Goal: Ask a question

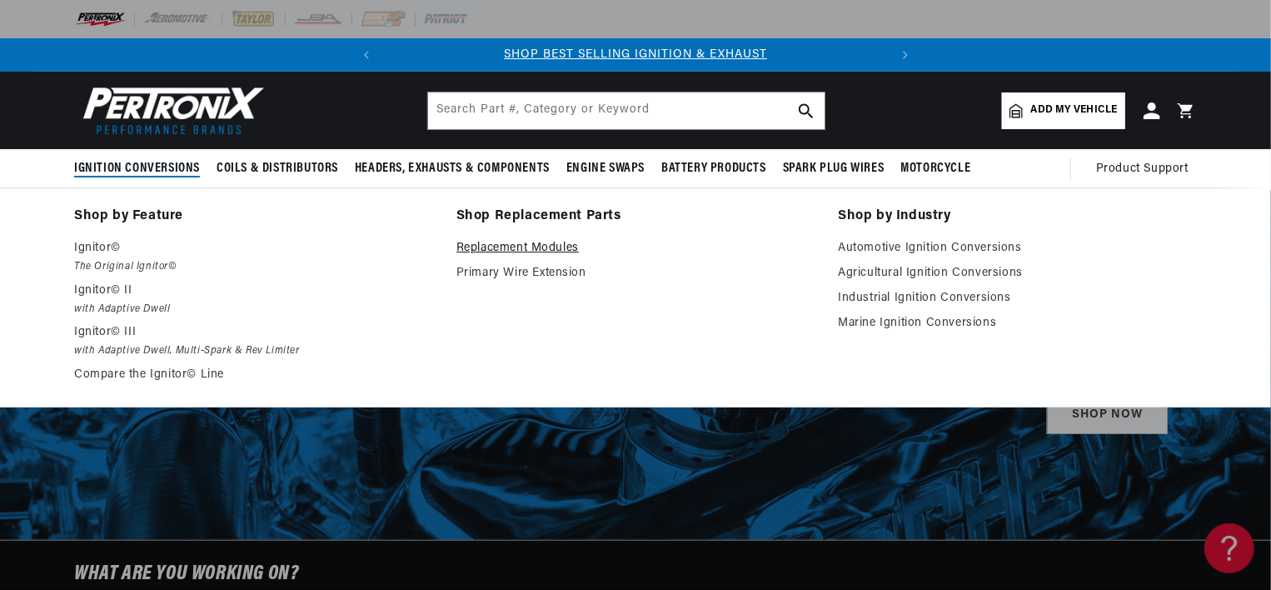
click at [466, 247] on link "Replacement Modules" at bounding box center [635, 248] width 359 height 20
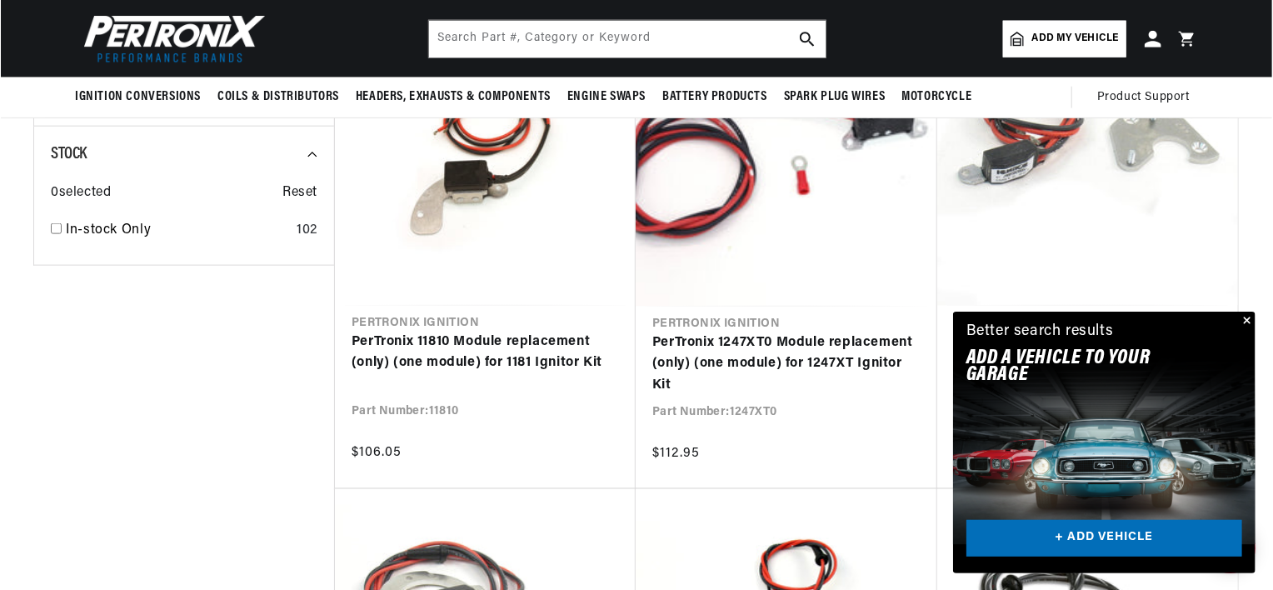
scroll to position [999, 0]
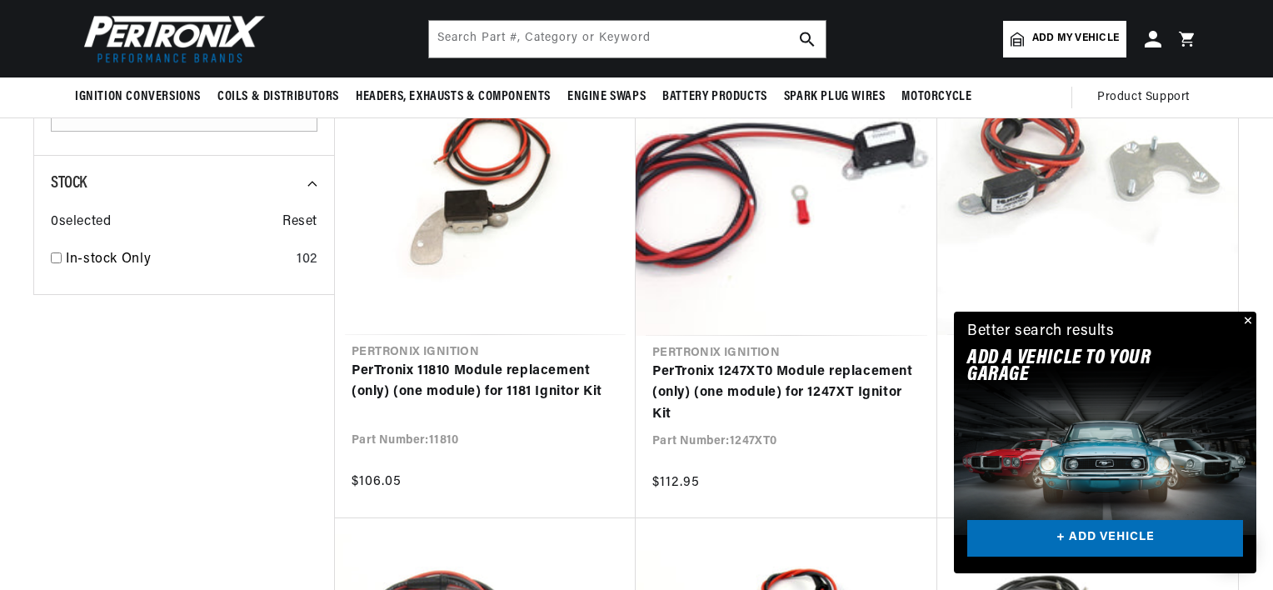
click at [1245, 317] on div "Close dialog FIND THE RIGHT PARTS Take our quick quiz using the button below, a…" at bounding box center [636, 295] width 1273 height 590
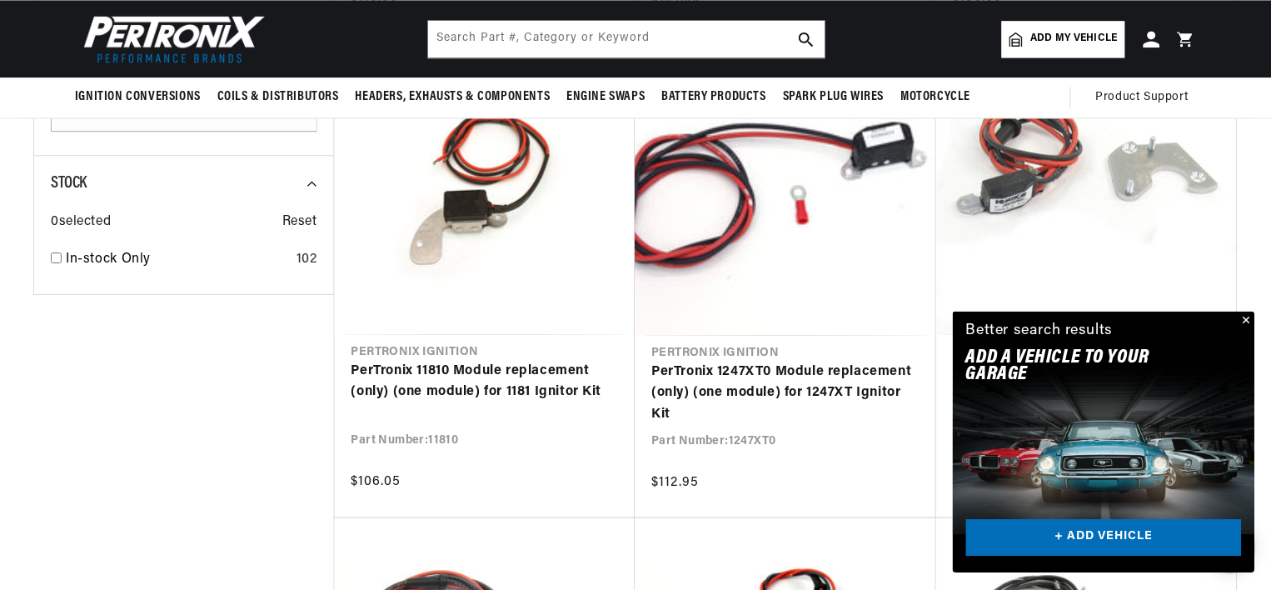
scroll to position [0, 505]
click at [1248, 319] on button "Close" at bounding box center [1244, 321] width 20 height 20
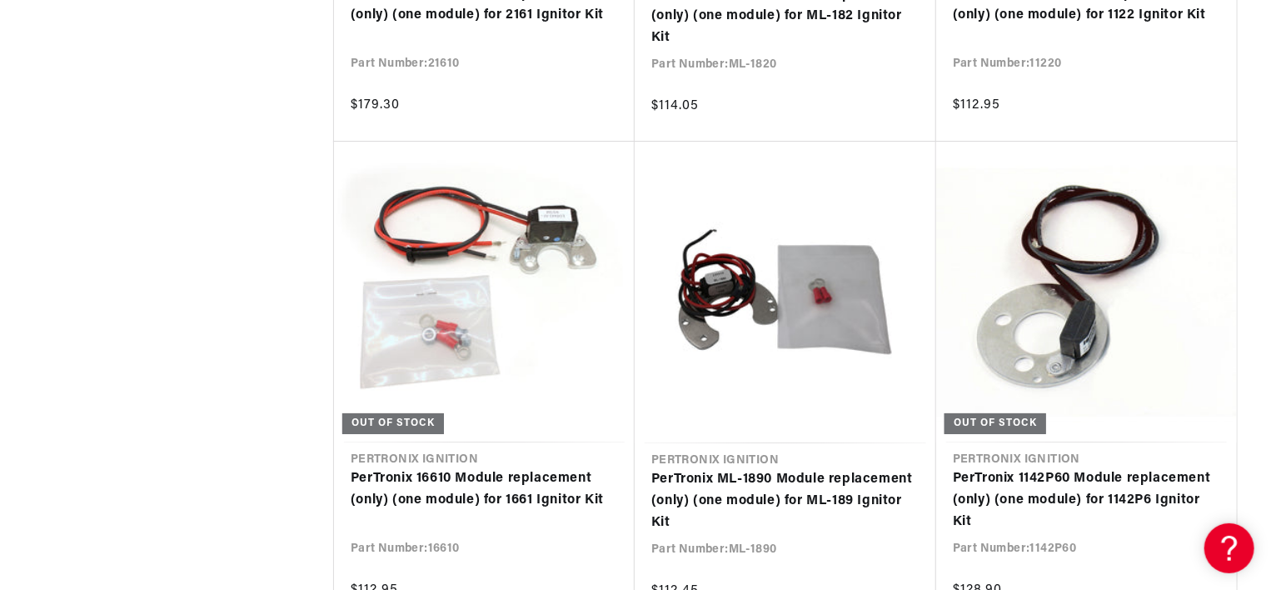
scroll to position [12742, 0]
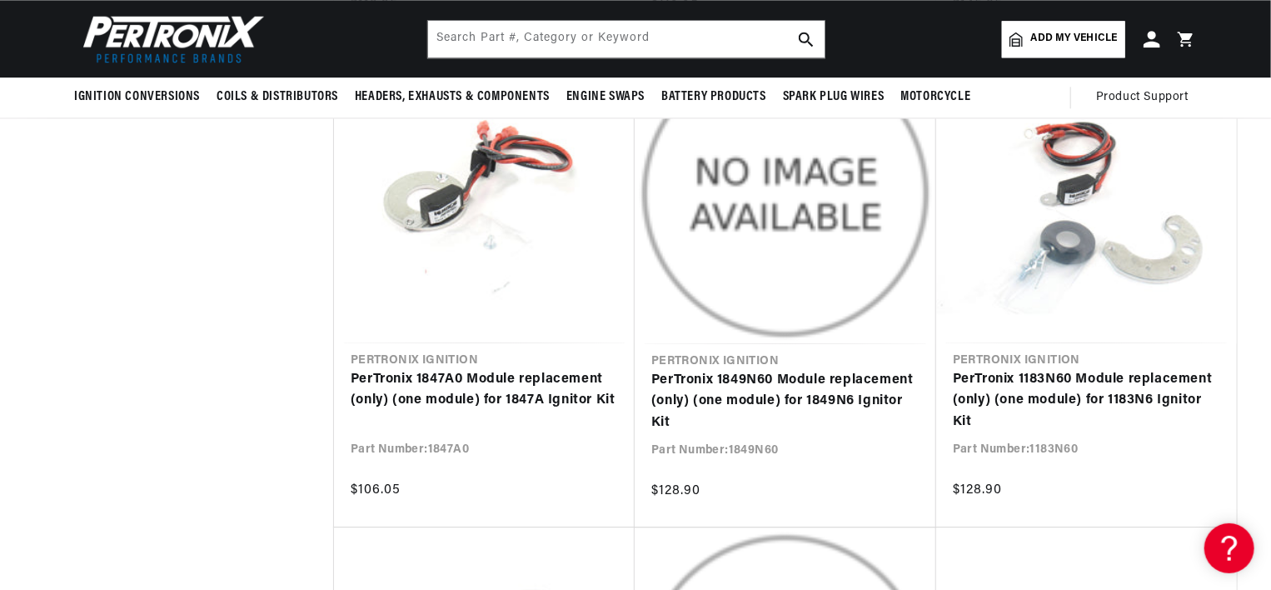
scroll to position [11641, 0]
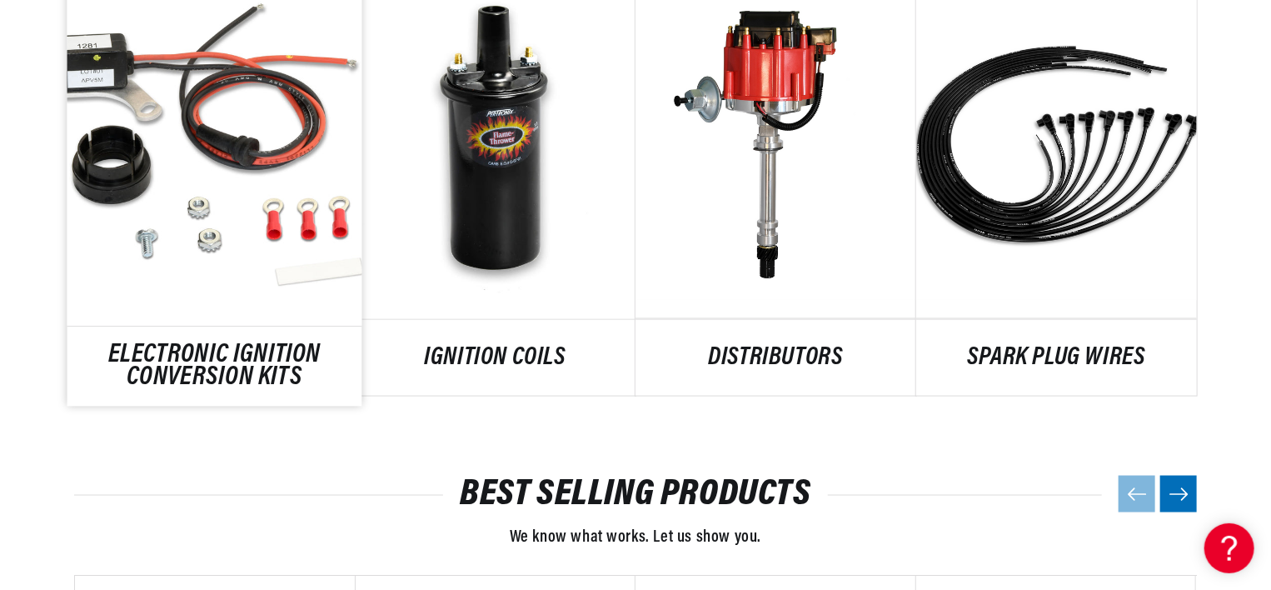
scroll to position [1083, 0]
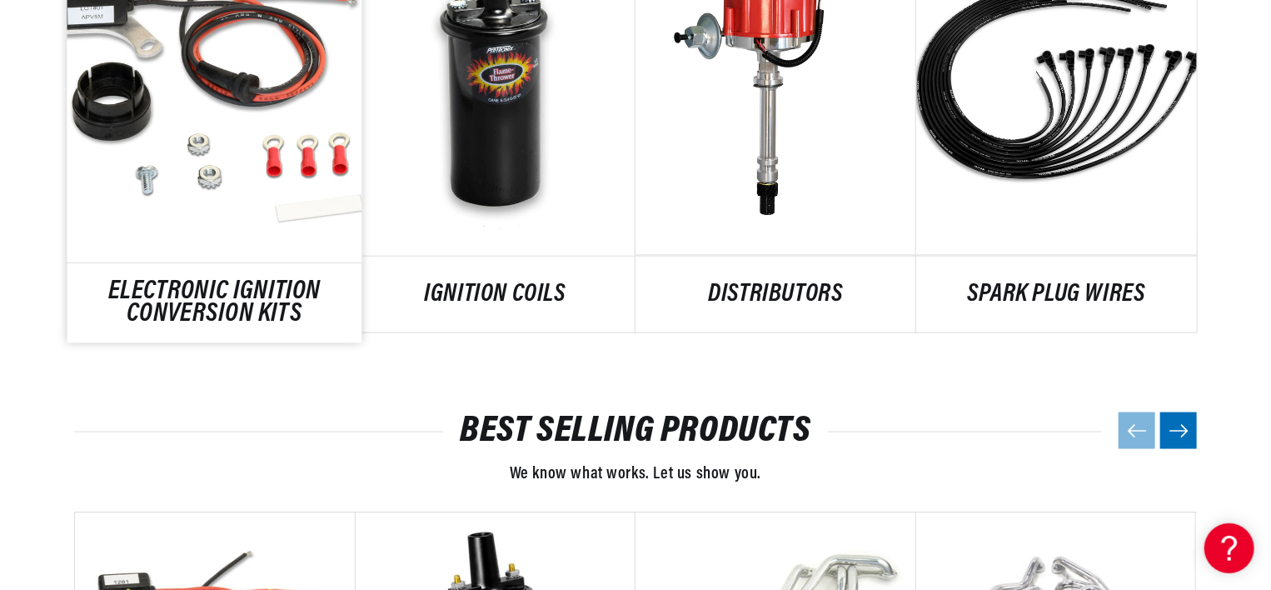
click at [167, 296] on link "ELECTRONIC IGNITION CONVERSION KITS" at bounding box center [214, 303] width 295 height 45
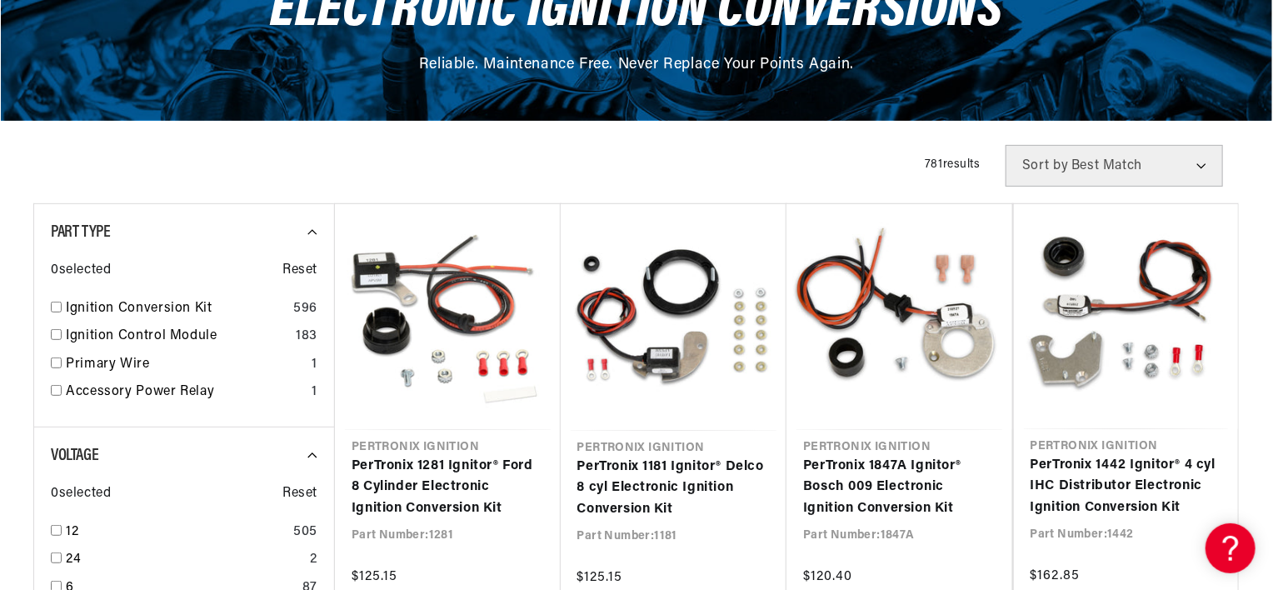
scroll to position [250, 0]
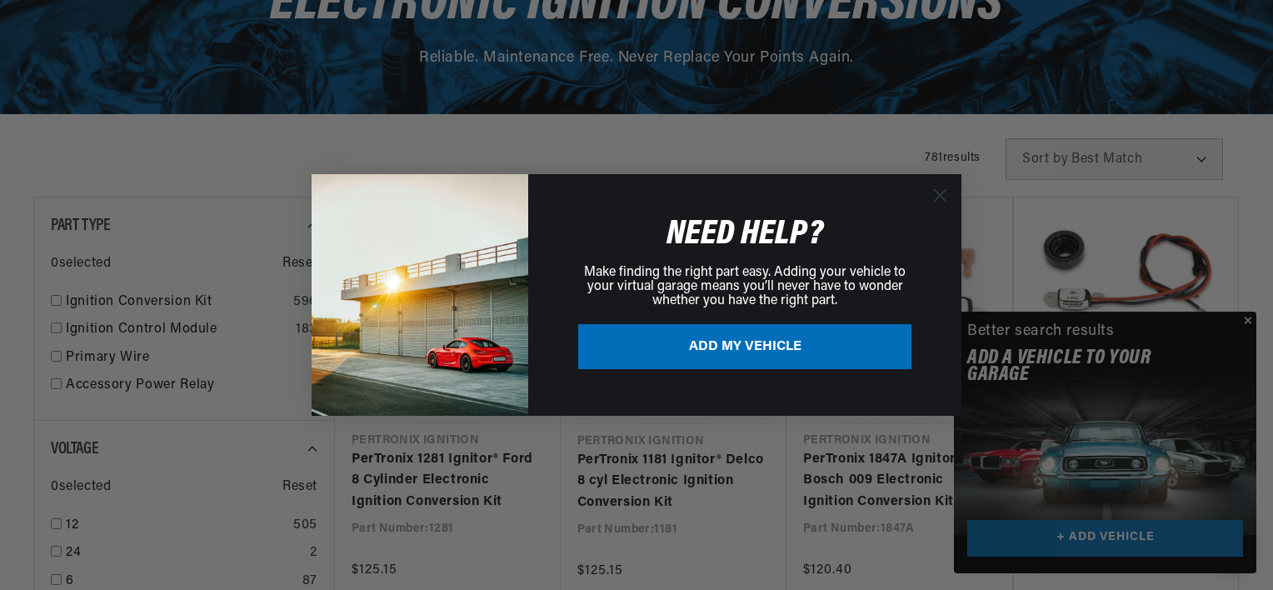
click at [933, 192] on circle "Close dialog" at bounding box center [939, 195] width 27 height 27
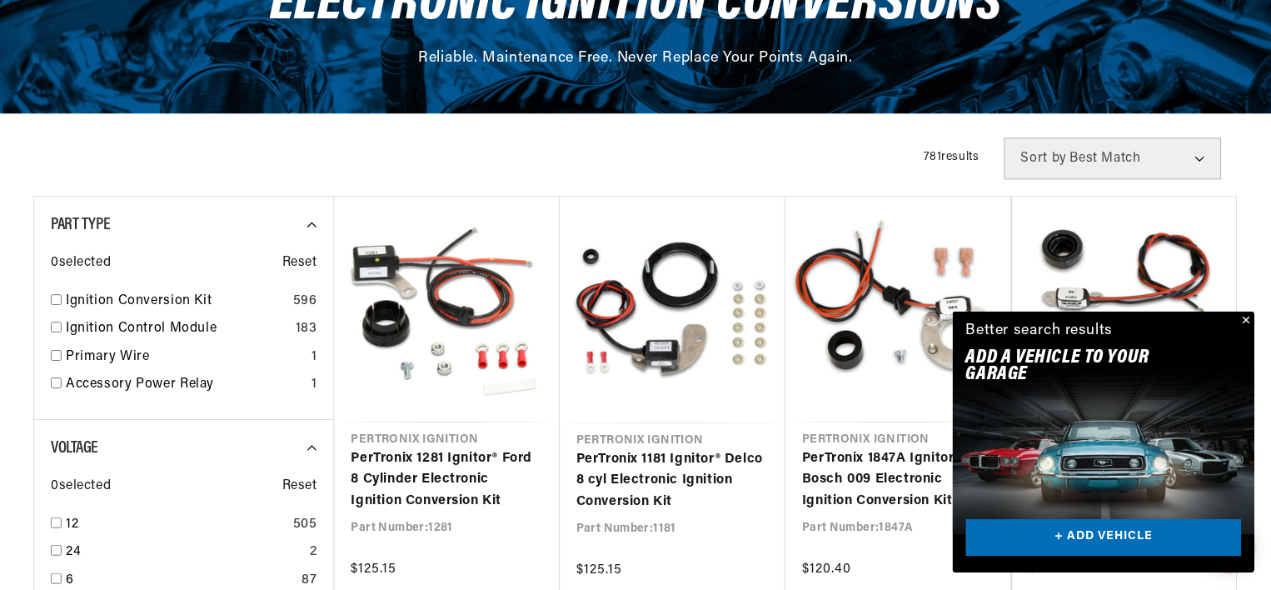
scroll to position [0, 505]
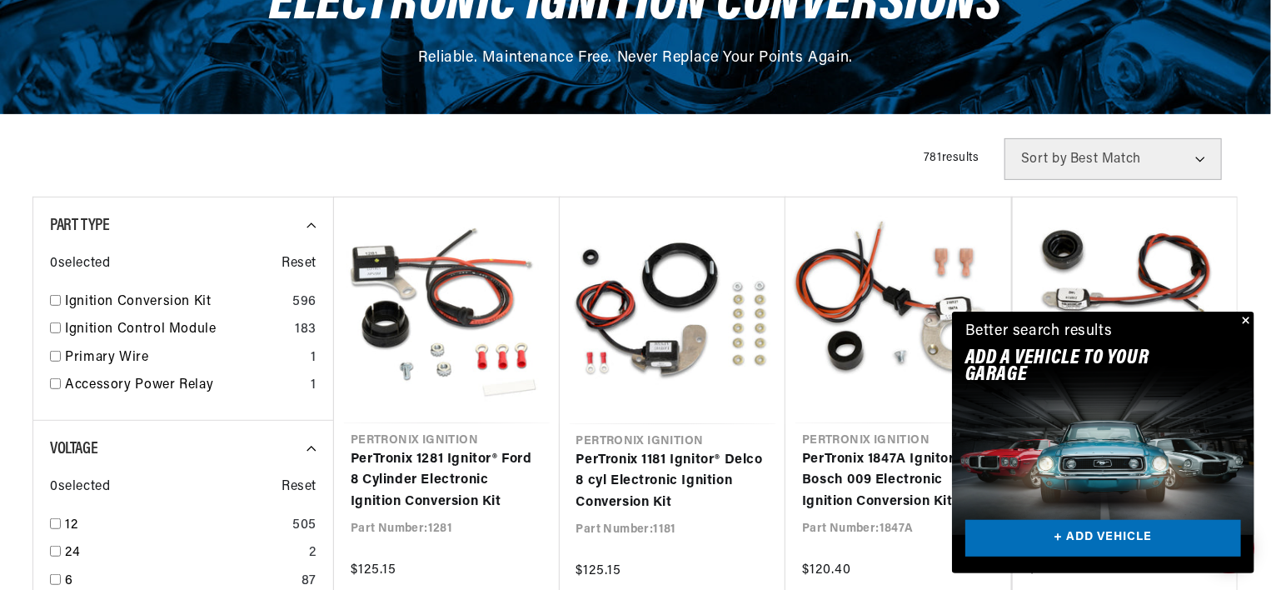
click at [1246, 319] on button "Close" at bounding box center [1244, 321] width 20 height 20
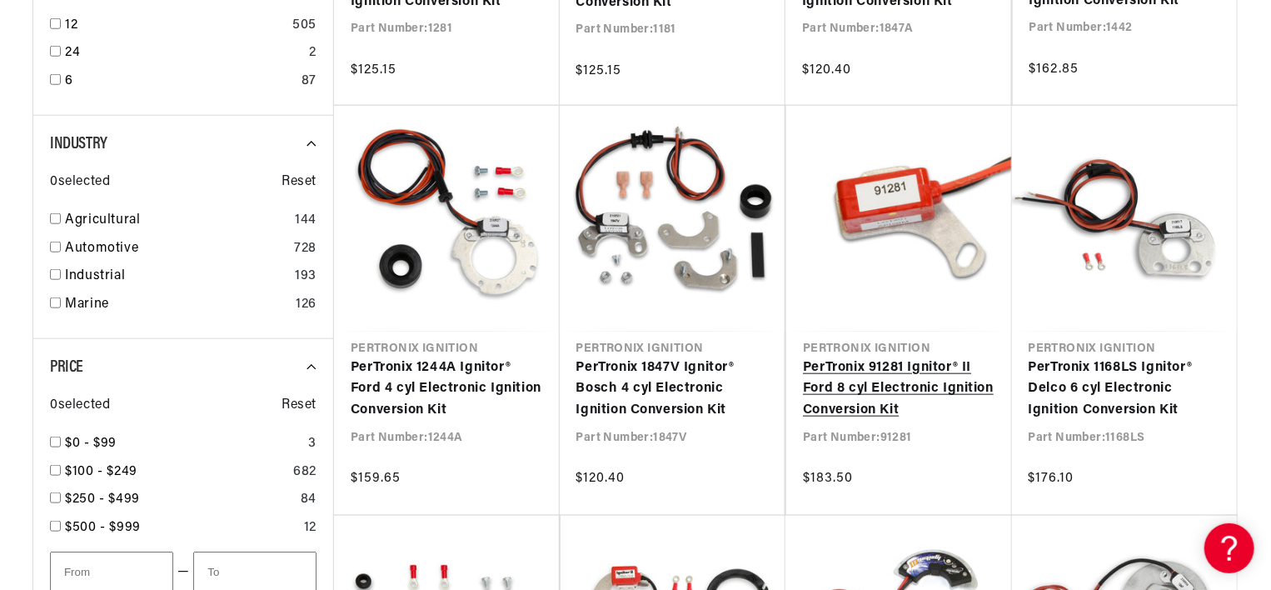
scroll to position [0, 0]
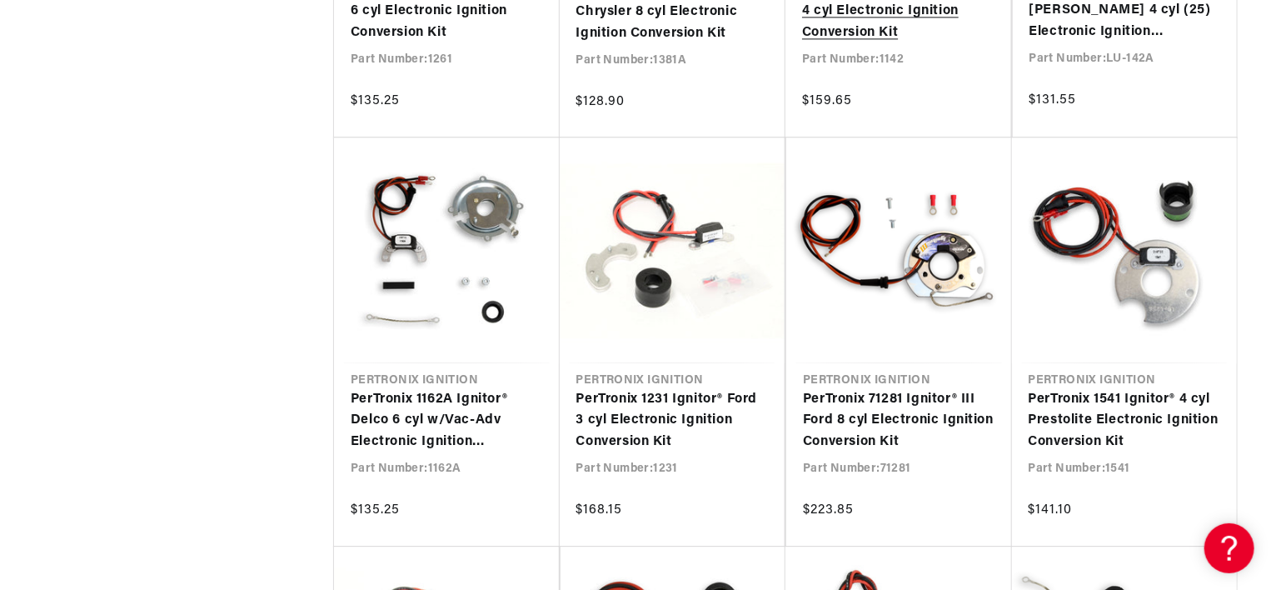
scroll to position [1999, 0]
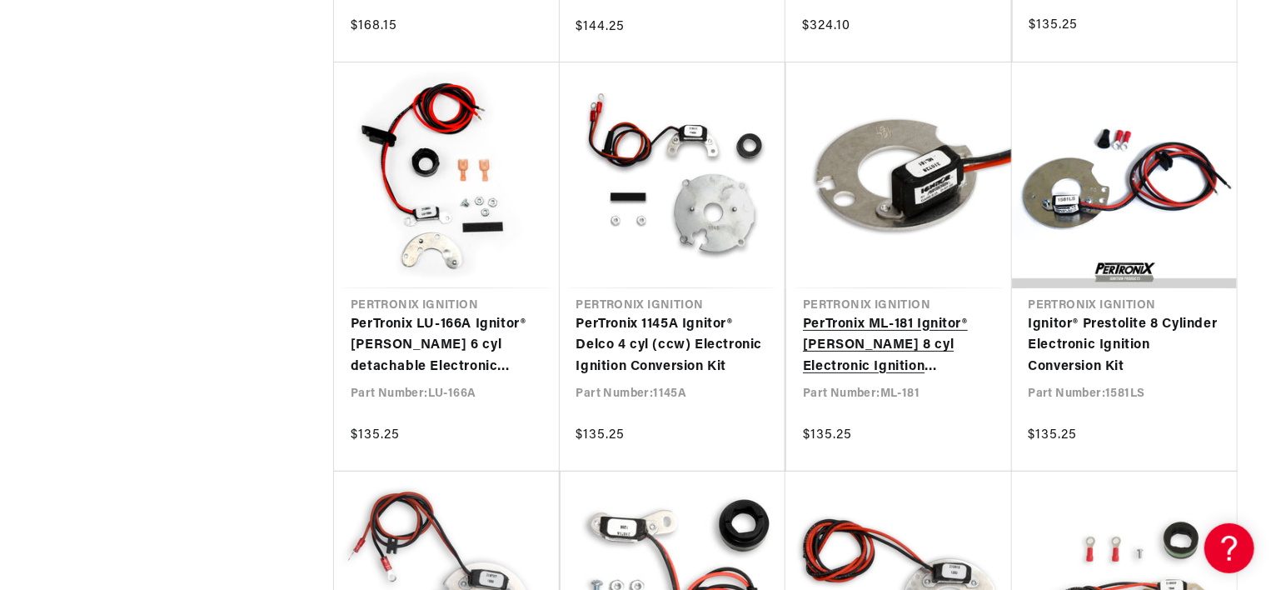
scroll to position [0, 505]
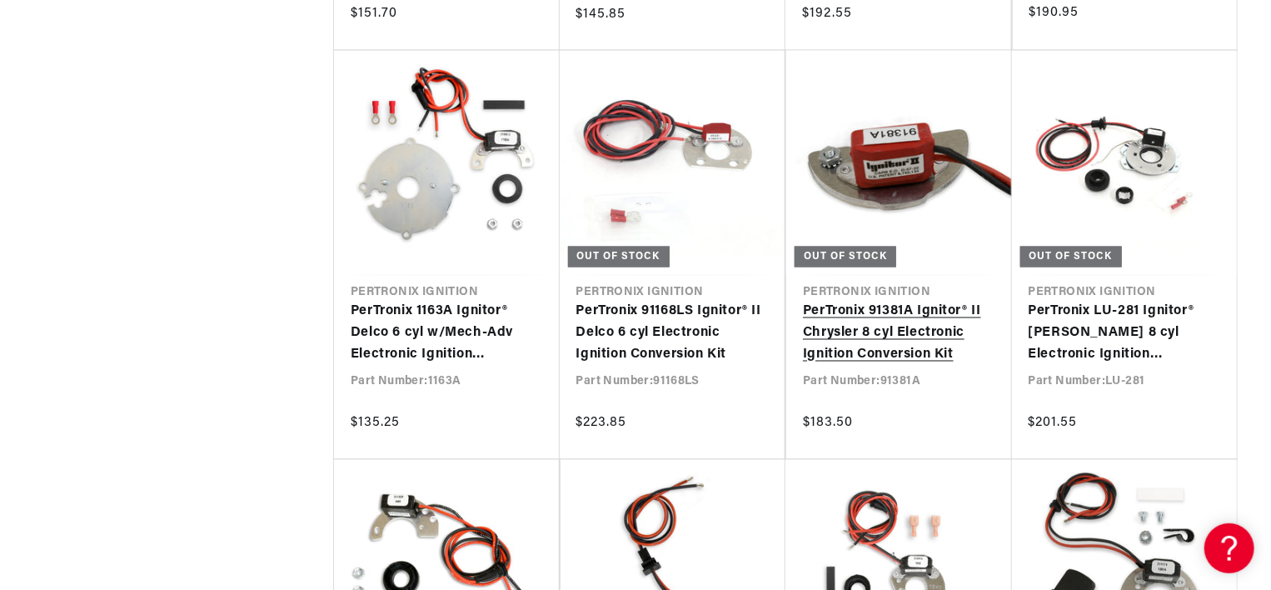
scroll to position [4497, 0]
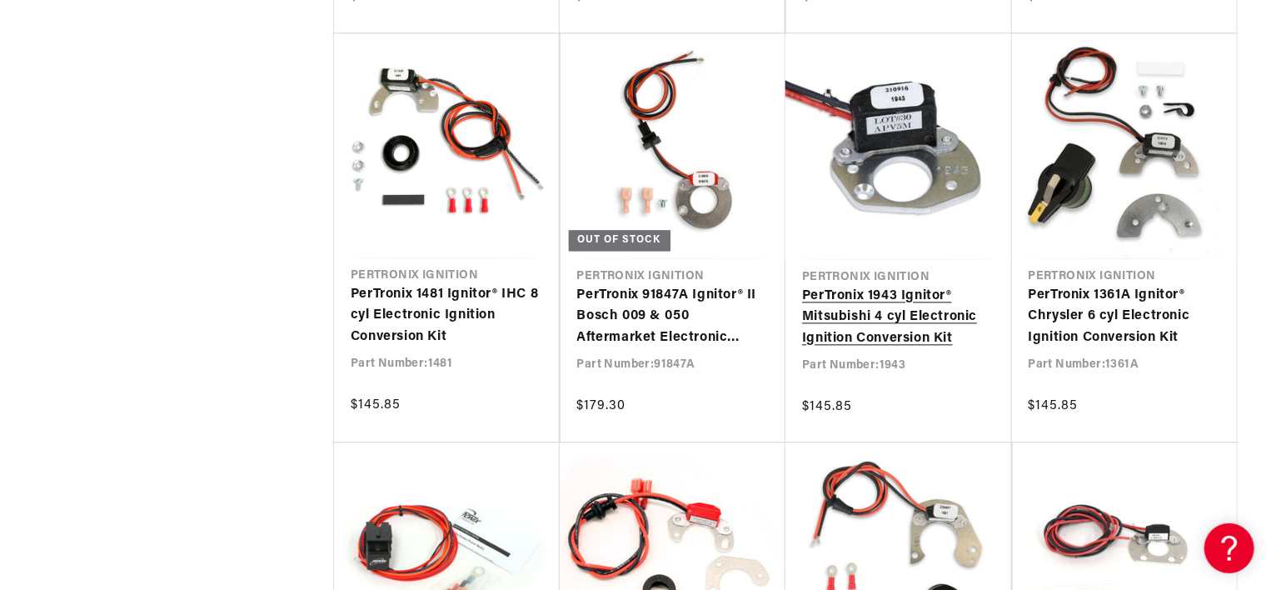
click at [923, 315] on link "PerTronix 1943 Ignitor® Mitsubishi 4 cyl Electronic Ignition Conversion Kit" at bounding box center [898, 318] width 193 height 64
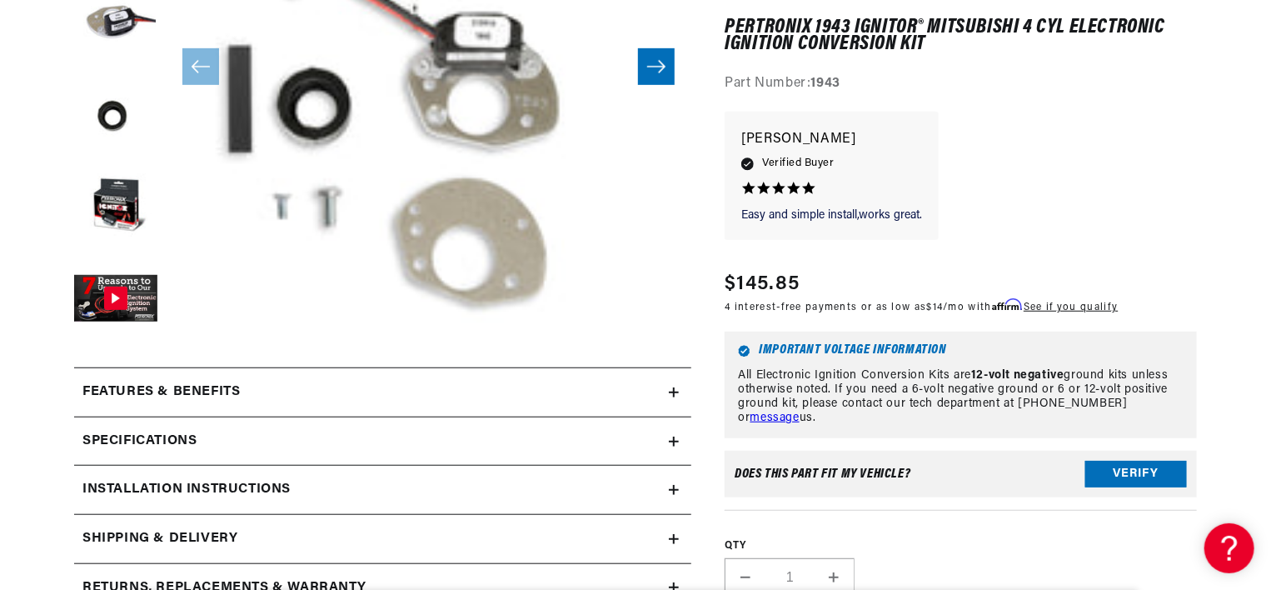
scroll to position [500, 0]
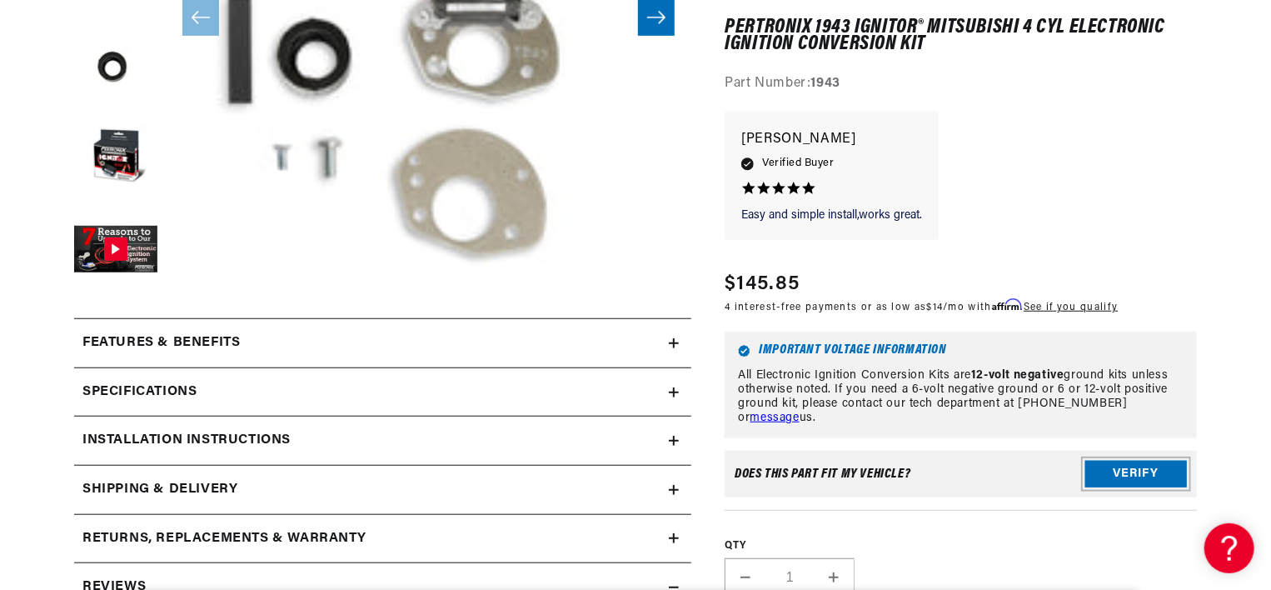
click at [1147, 470] on button "Verify" at bounding box center [1136, 474] width 102 height 27
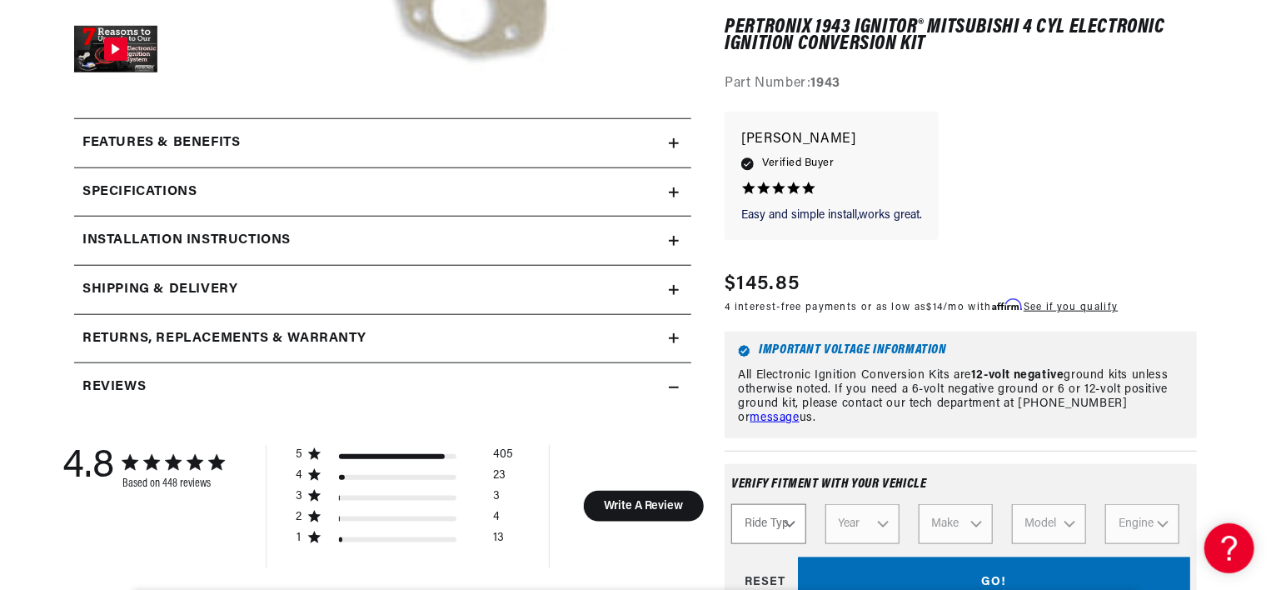
scroll to position [750, 0]
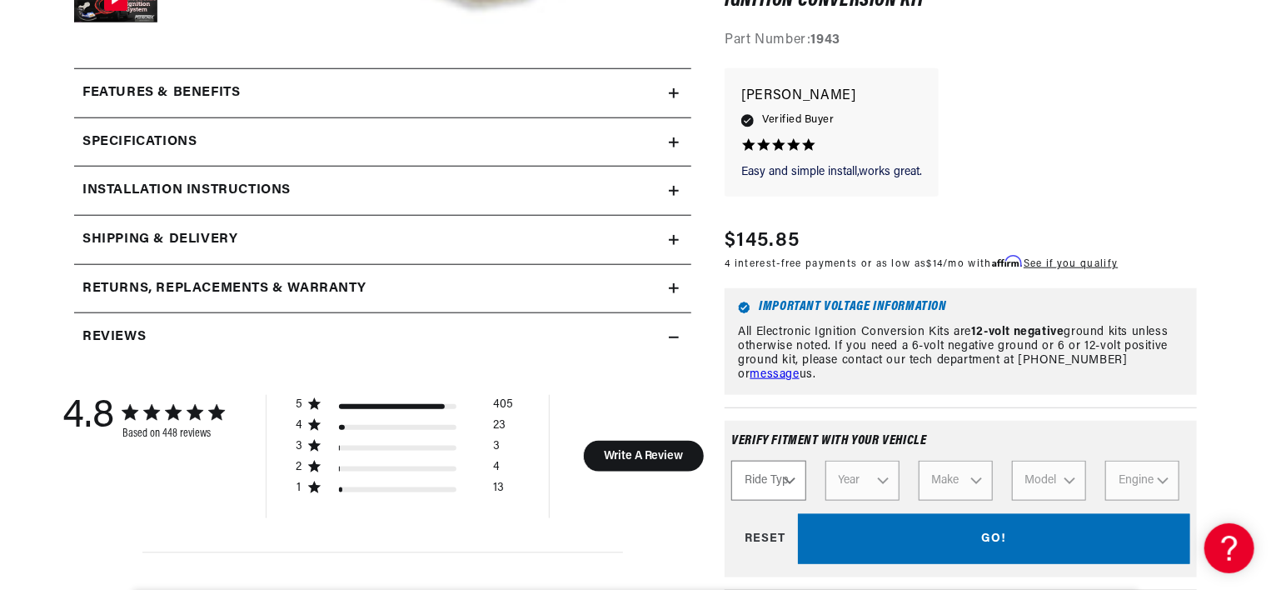
click at [791, 461] on select "Ride Type Automotive Agricultural Industrial Marine Motorcycle" at bounding box center [768, 481] width 74 height 40
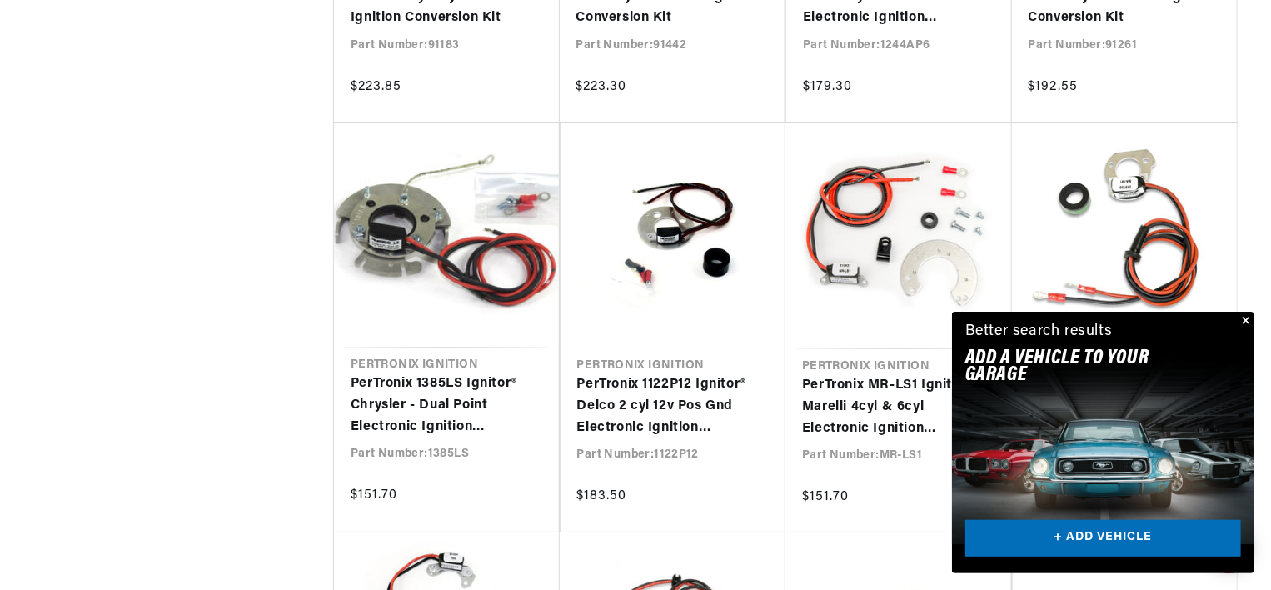
scroll to position [6080, 0]
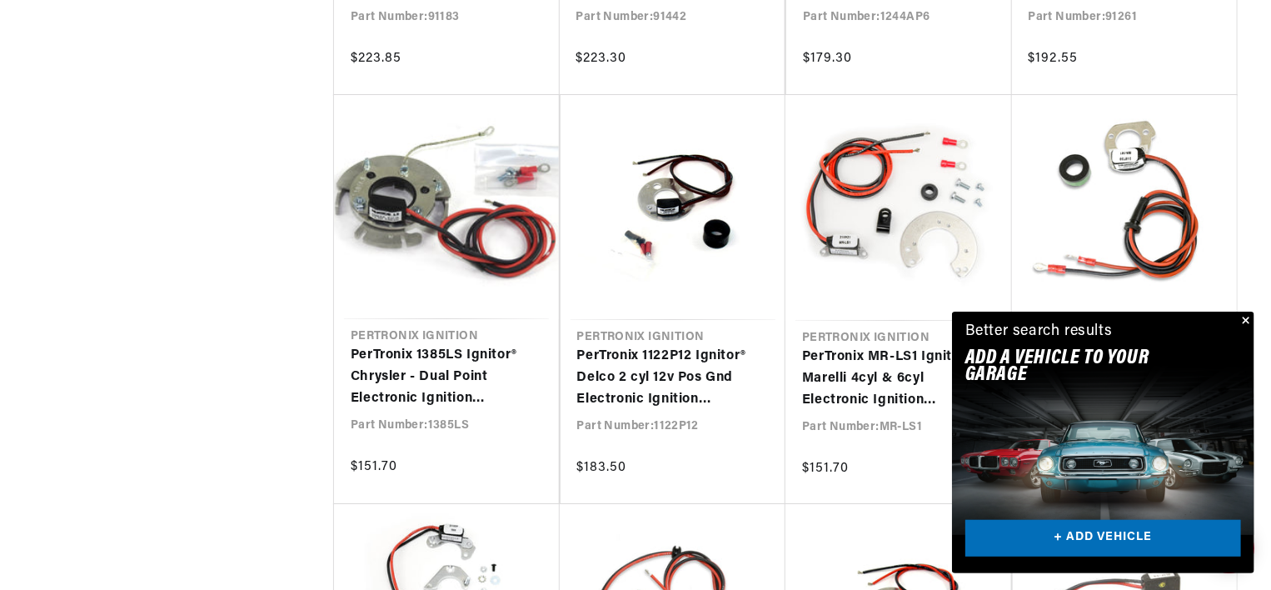
click at [1246, 319] on button "Close" at bounding box center [1244, 321] width 20 height 20
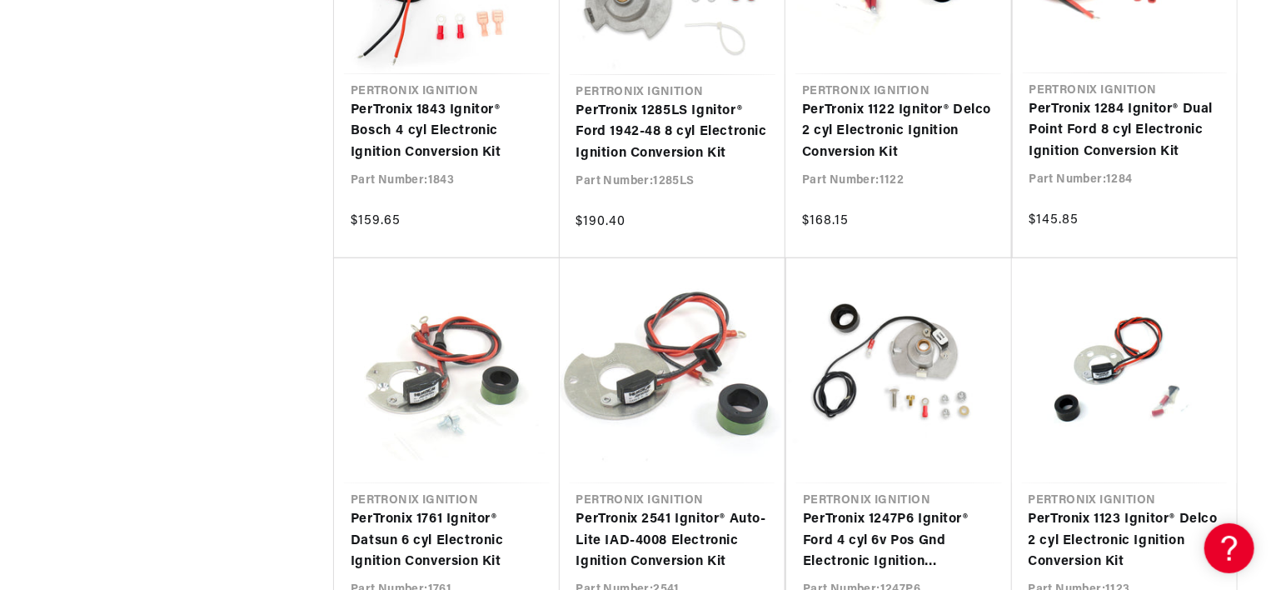
scroll to position [7935, 0]
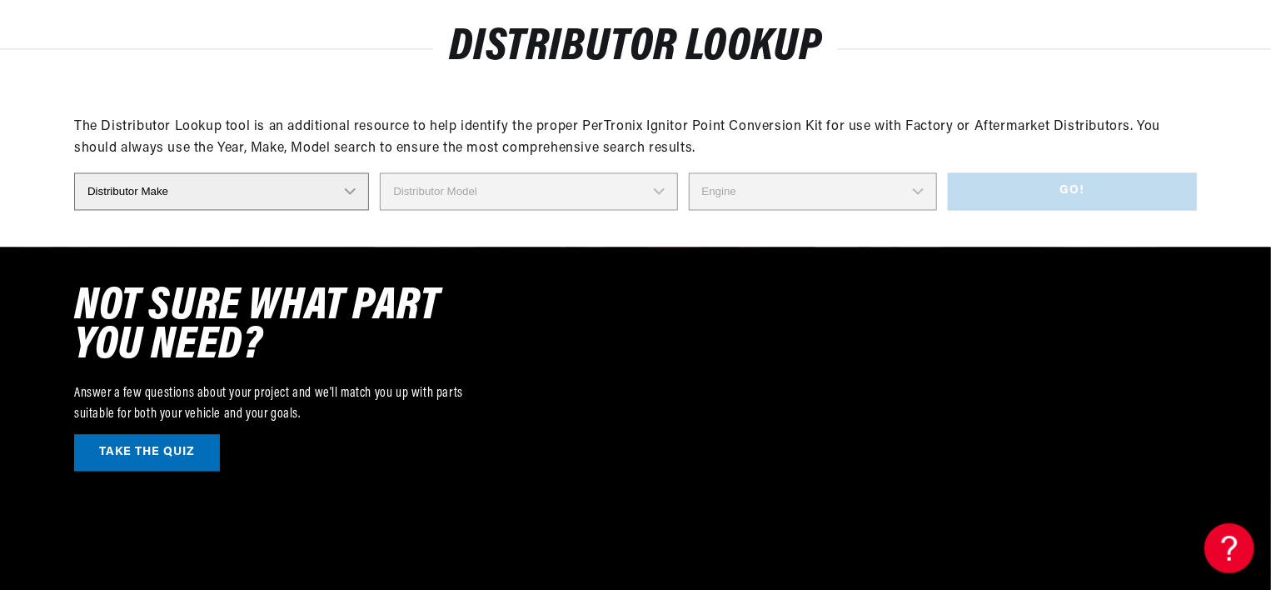
scroll to position [0, 49]
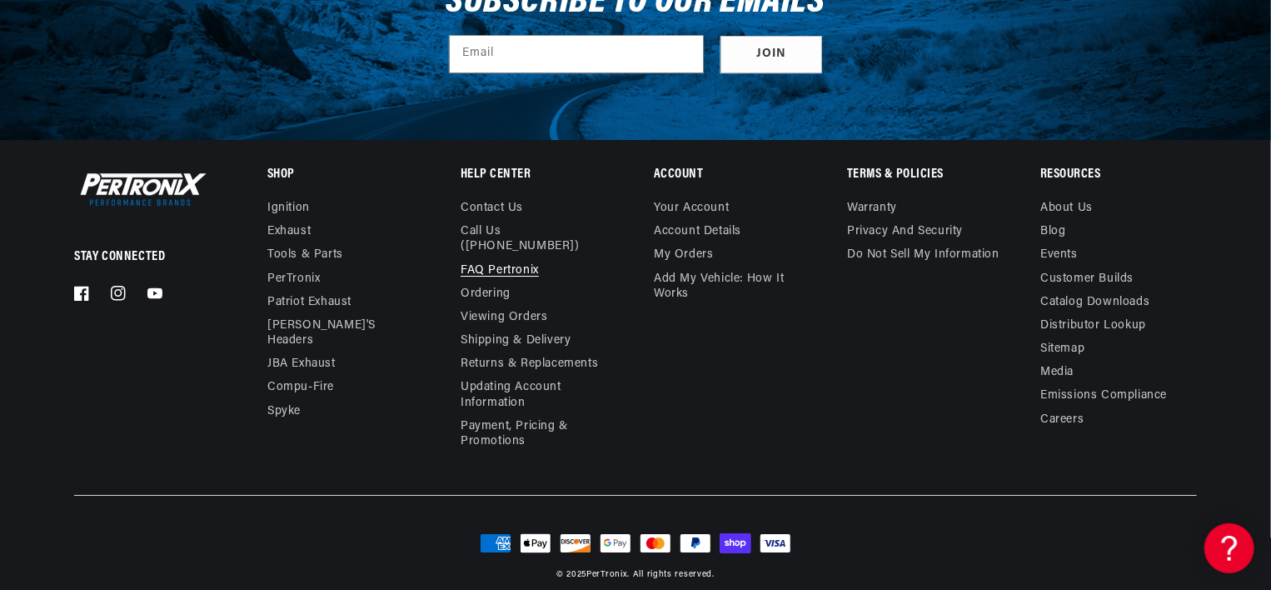
click at [504, 259] on link "FAQ Pertronix" at bounding box center [500, 270] width 78 height 23
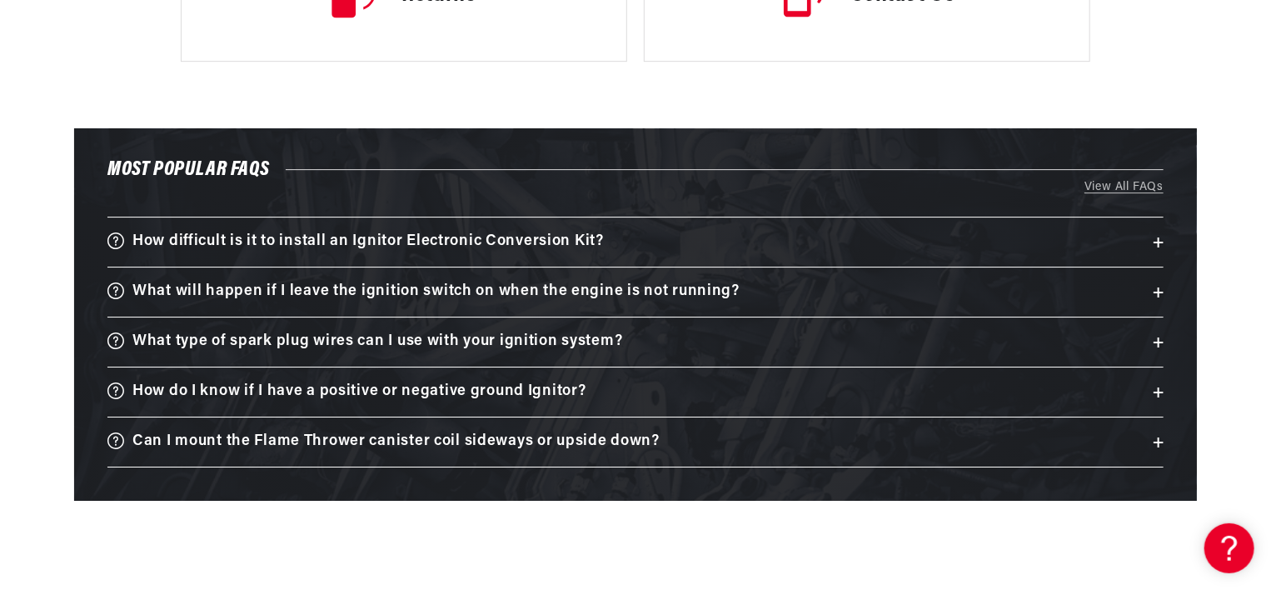
click at [1158, 241] on icon at bounding box center [1158, 242] width 0 height 10
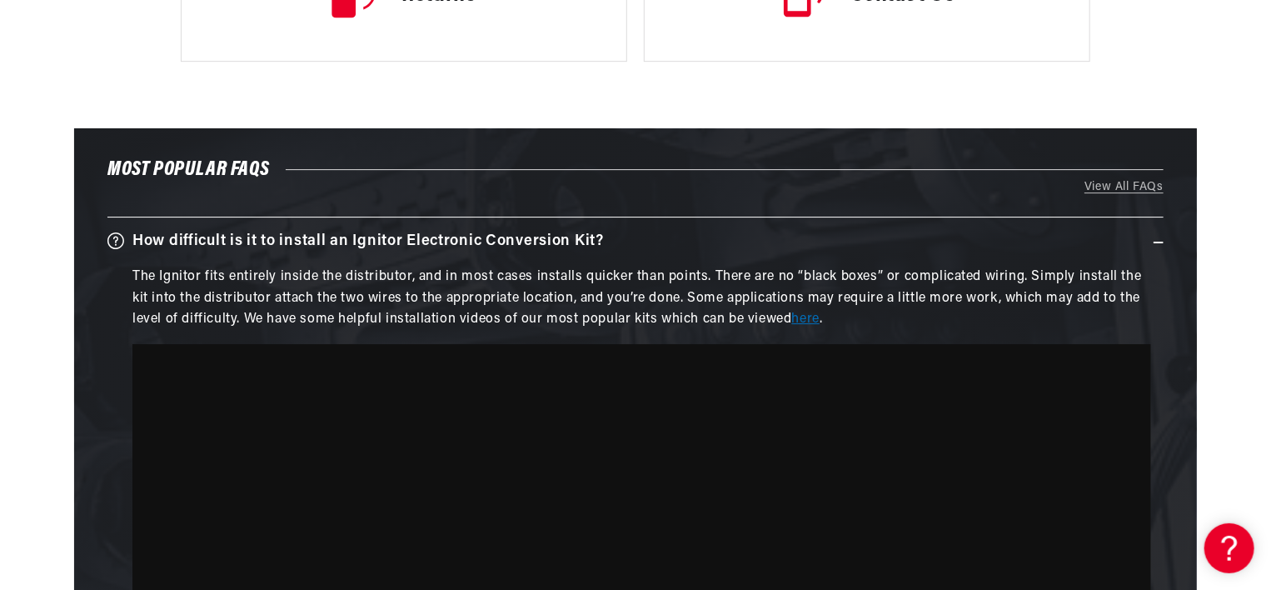
click at [799, 312] on link "here" at bounding box center [805, 318] width 27 height 13
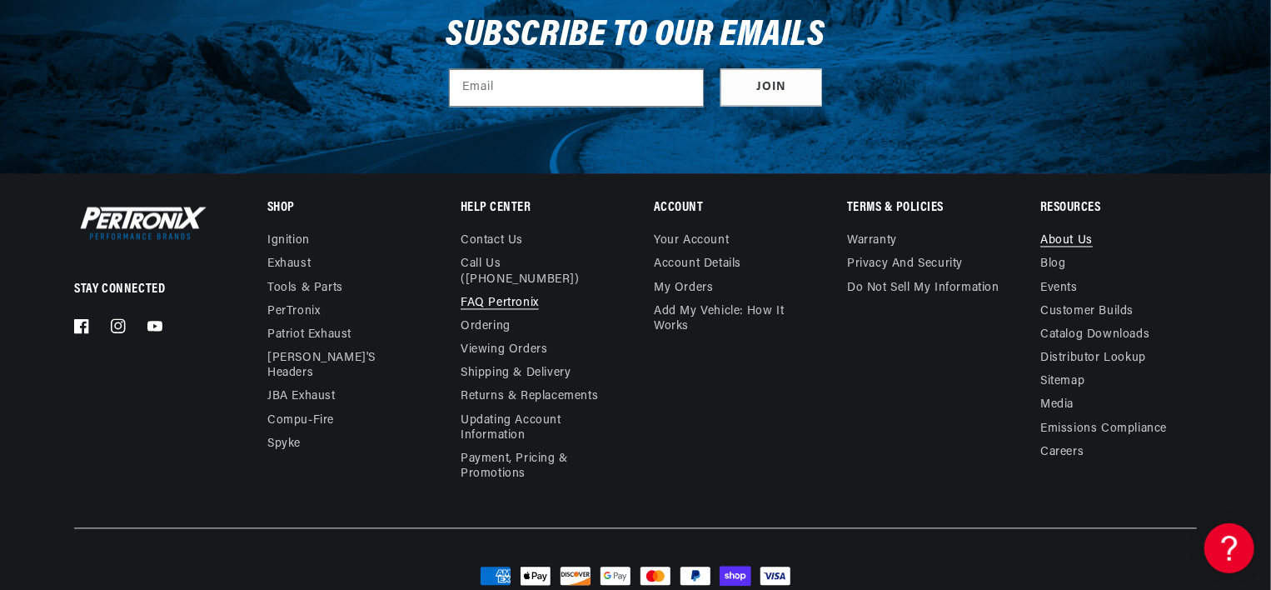
scroll to position [0, 505]
click at [1074, 236] on link "About Us" at bounding box center [1066, 243] width 52 height 19
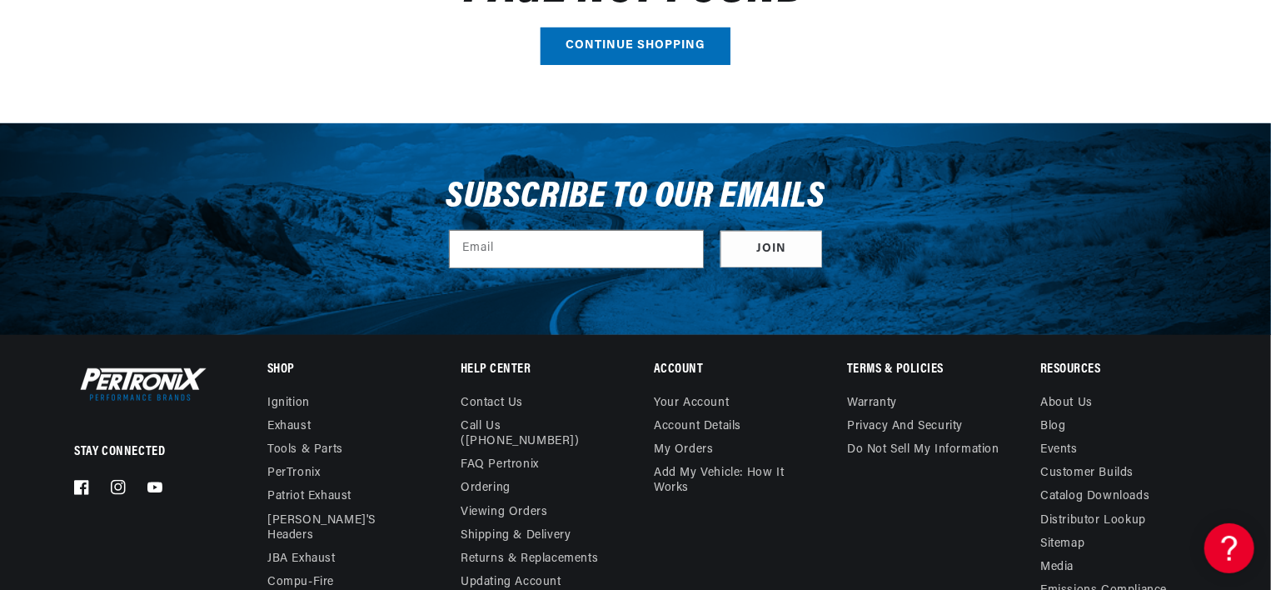
scroll to position [354, 0]
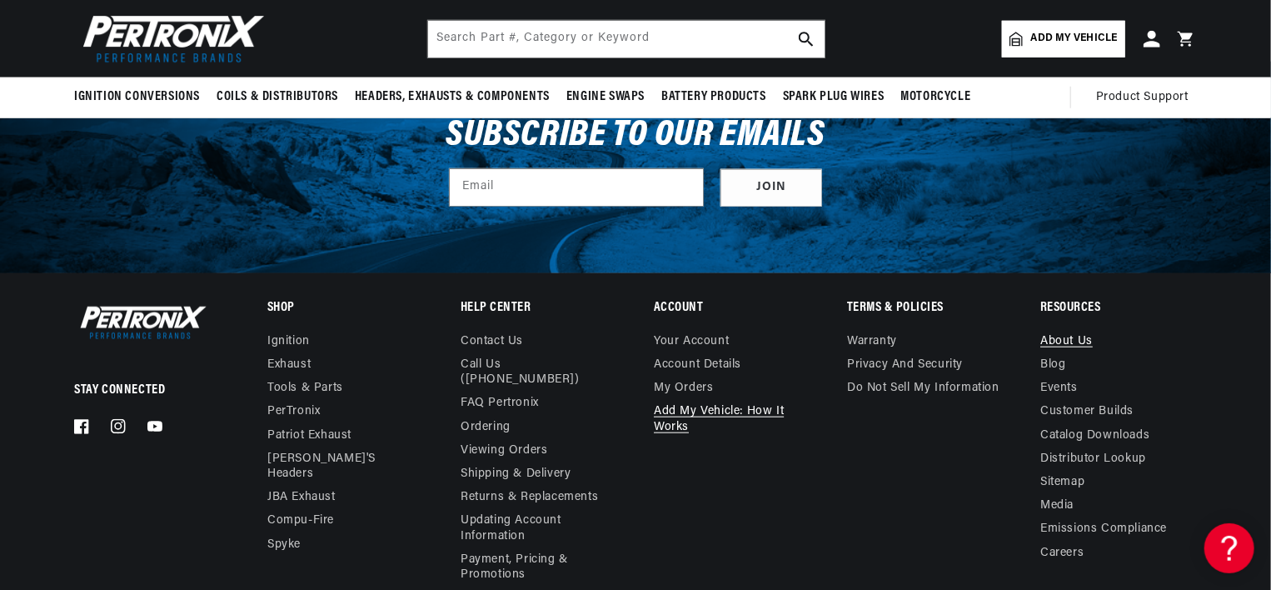
click at [757, 414] on link "Add My Vehicle: How It Works" at bounding box center [732, 419] width 156 height 38
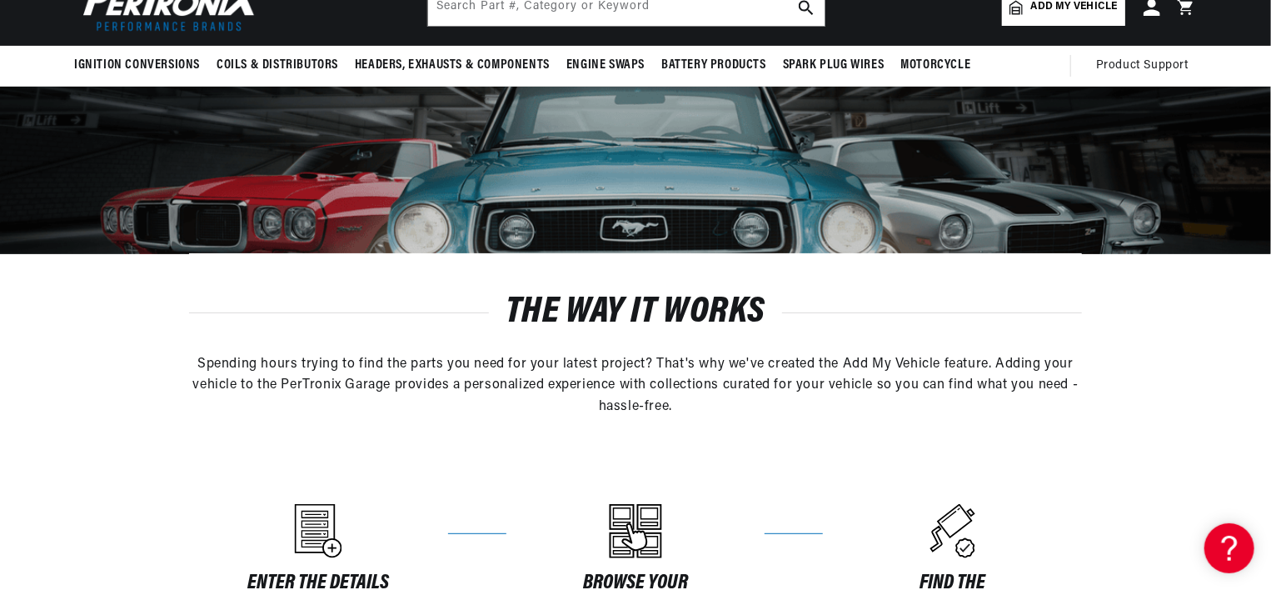
scroll to position [0, 505]
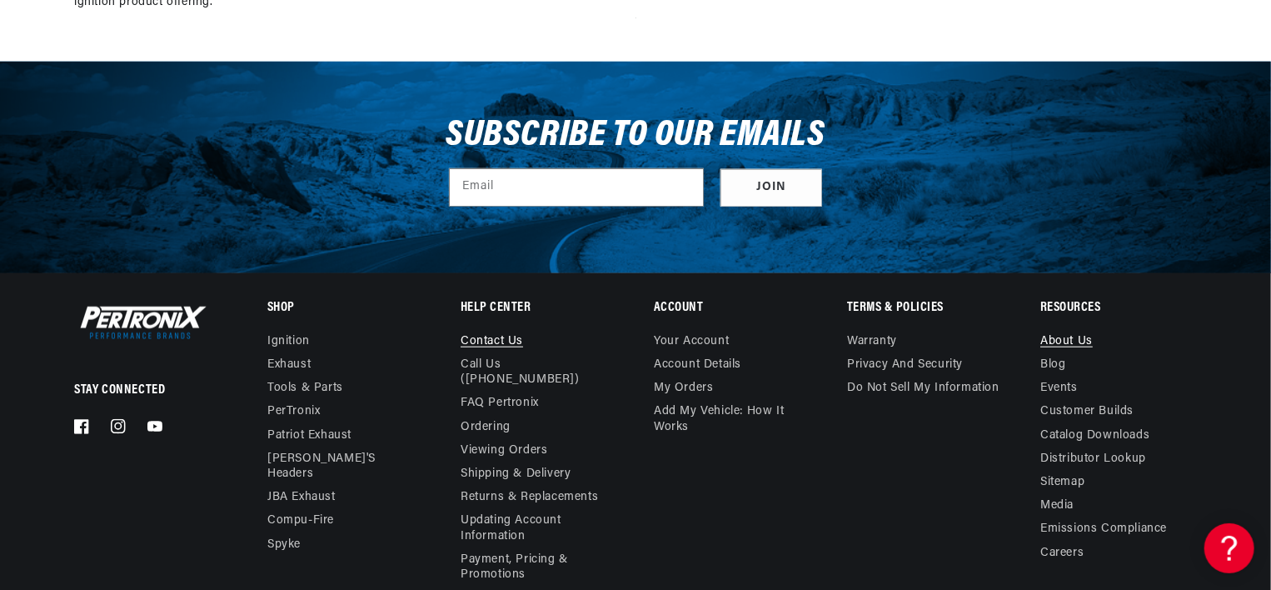
click at [470, 339] on link "Contact us" at bounding box center [492, 343] width 62 height 19
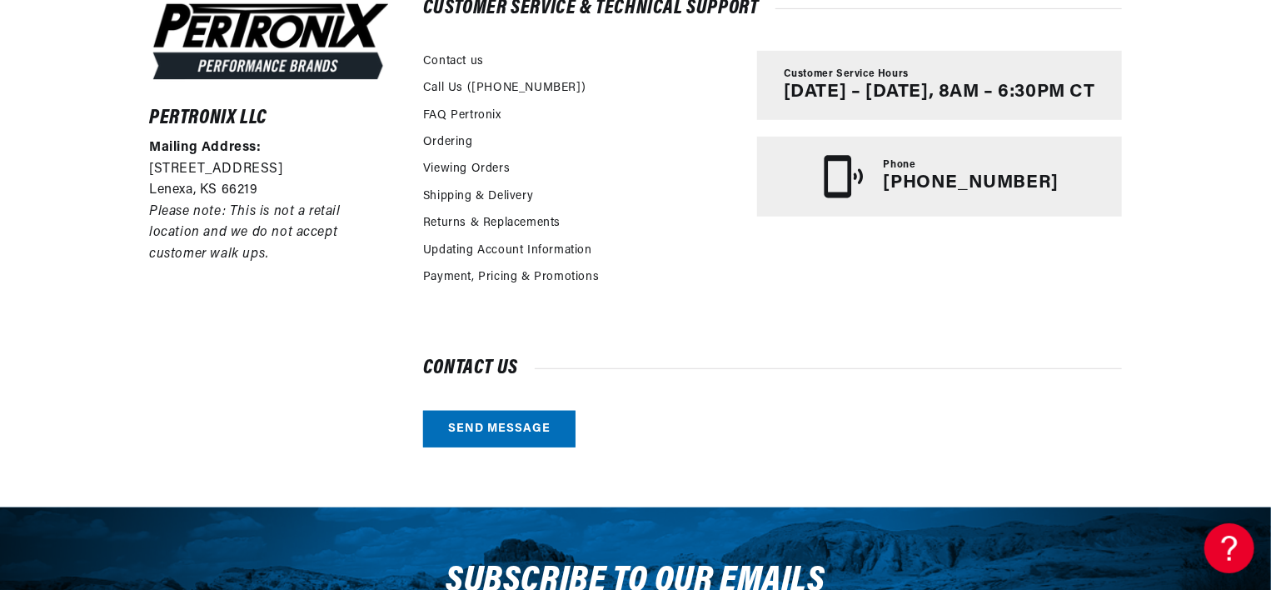
scroll to position [0, 505]
click at [456, 111] on link "FAQ Pertronix" at bounding box center [462, 116] width 78 height 18
click at [450, 433] on link "Send message" at bounding box center [499, 429] width 152 height 37
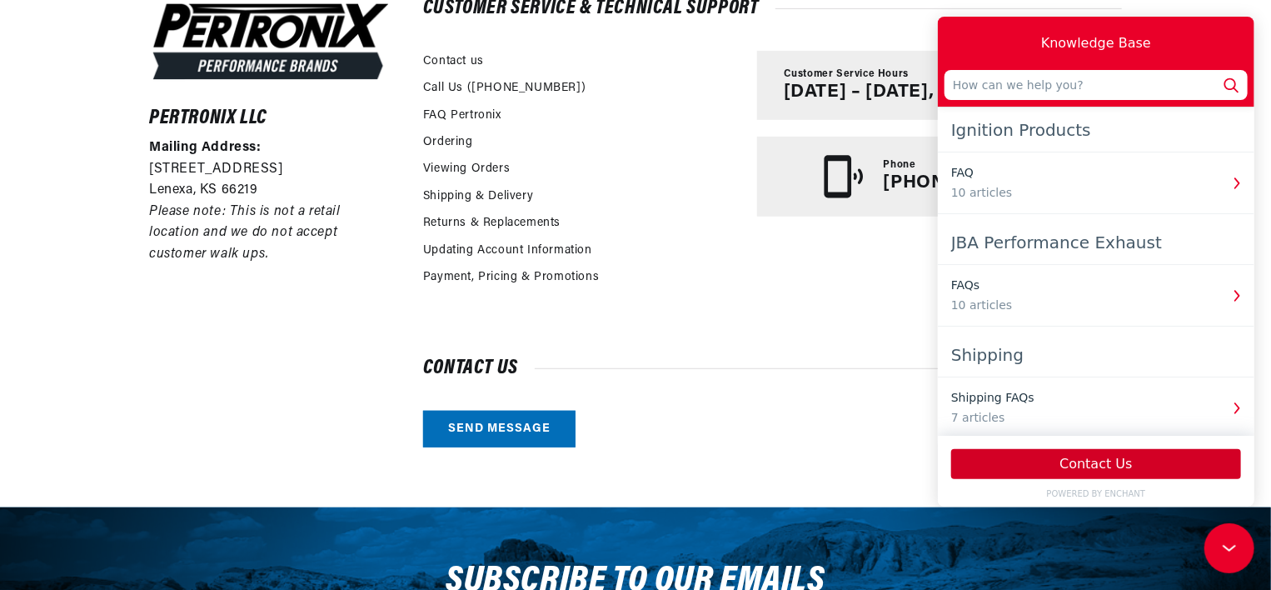
scroll to position [0, 0]
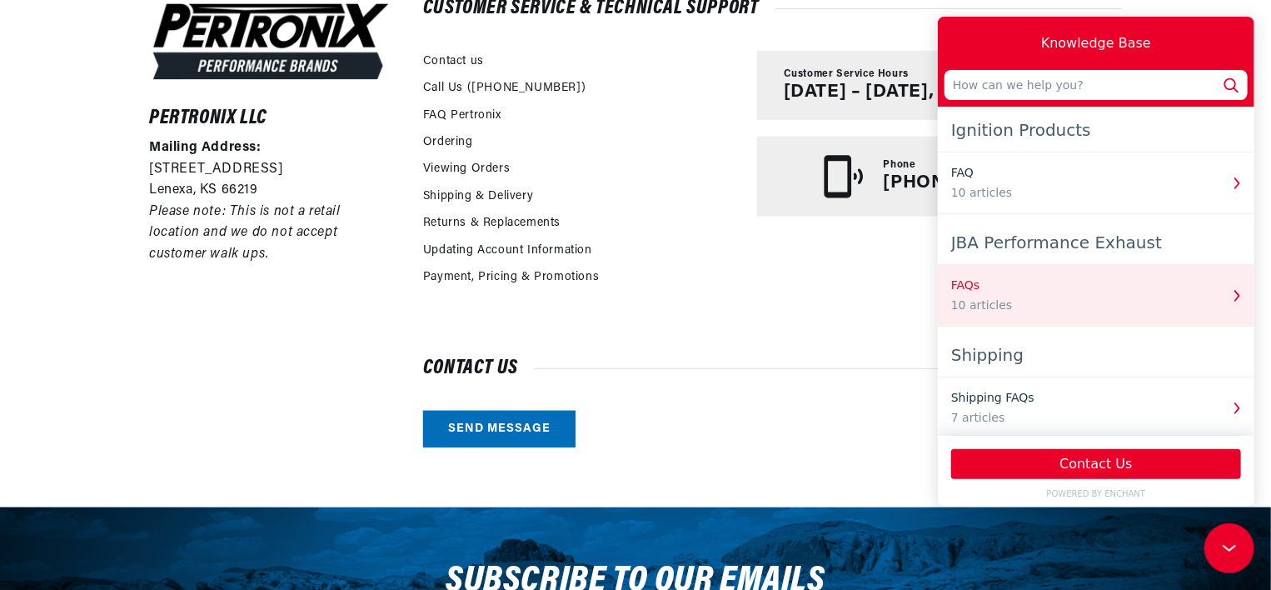
click at [1228, 291] on icon "button" at bounding box center [1236, 296] width 22 height 22
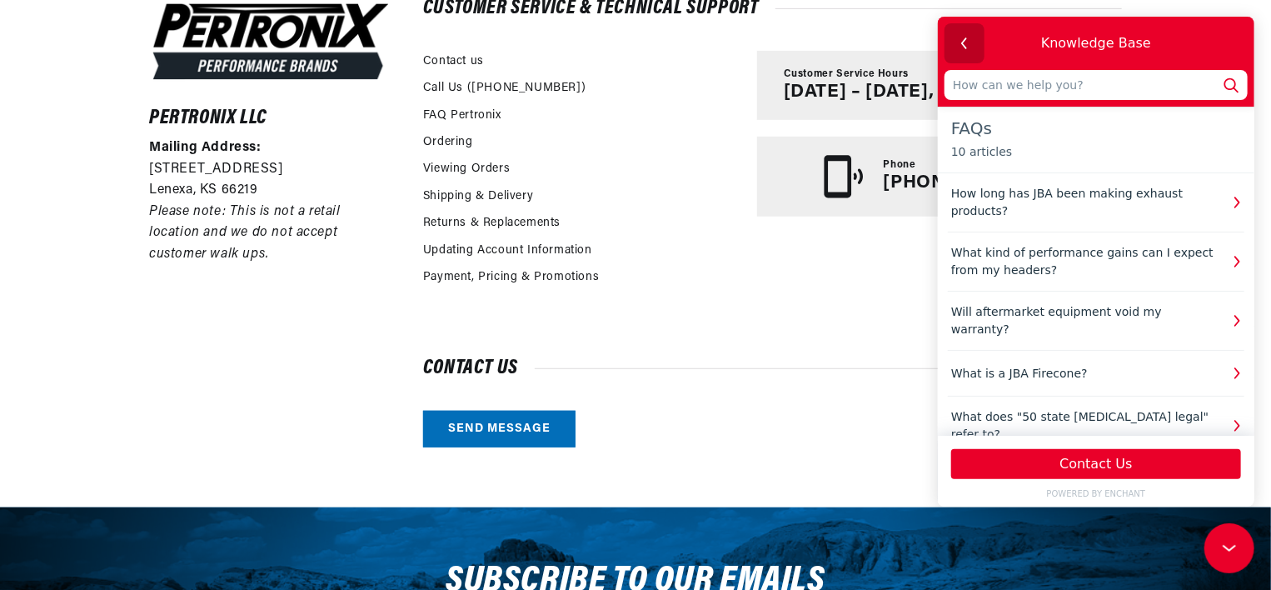
click at [966, 40] on icon "button" at bounding box center [964, 43] width 22 height 22
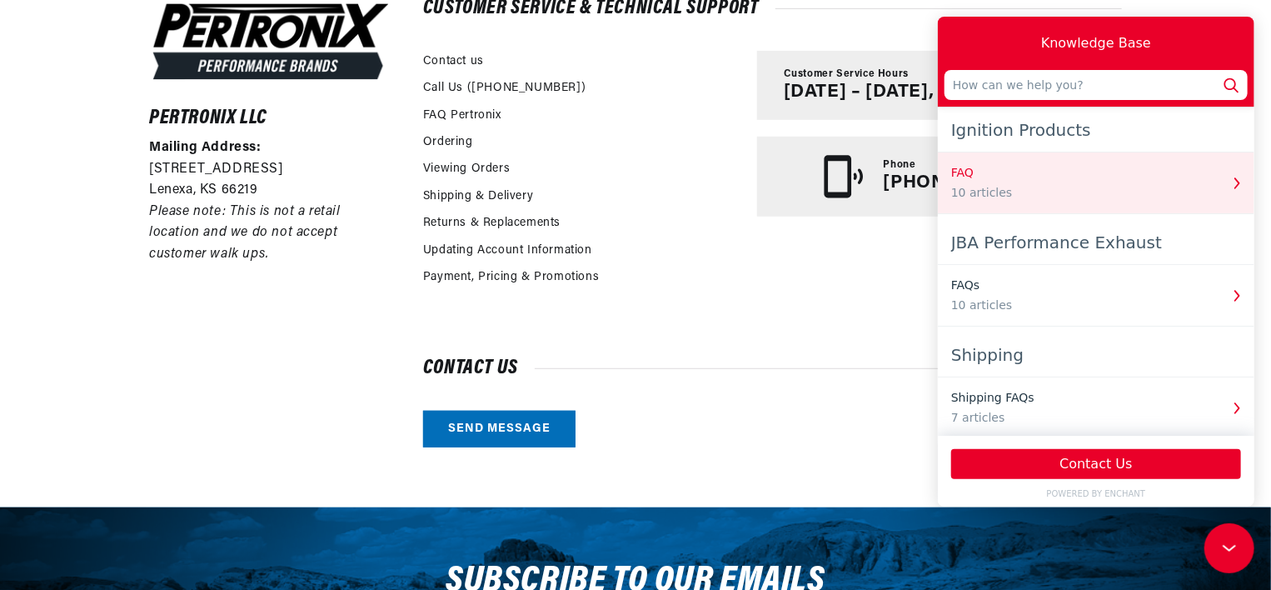
click at [1226, 184] on icon "button" at bounding box center [1236, 183] width 22 height 22
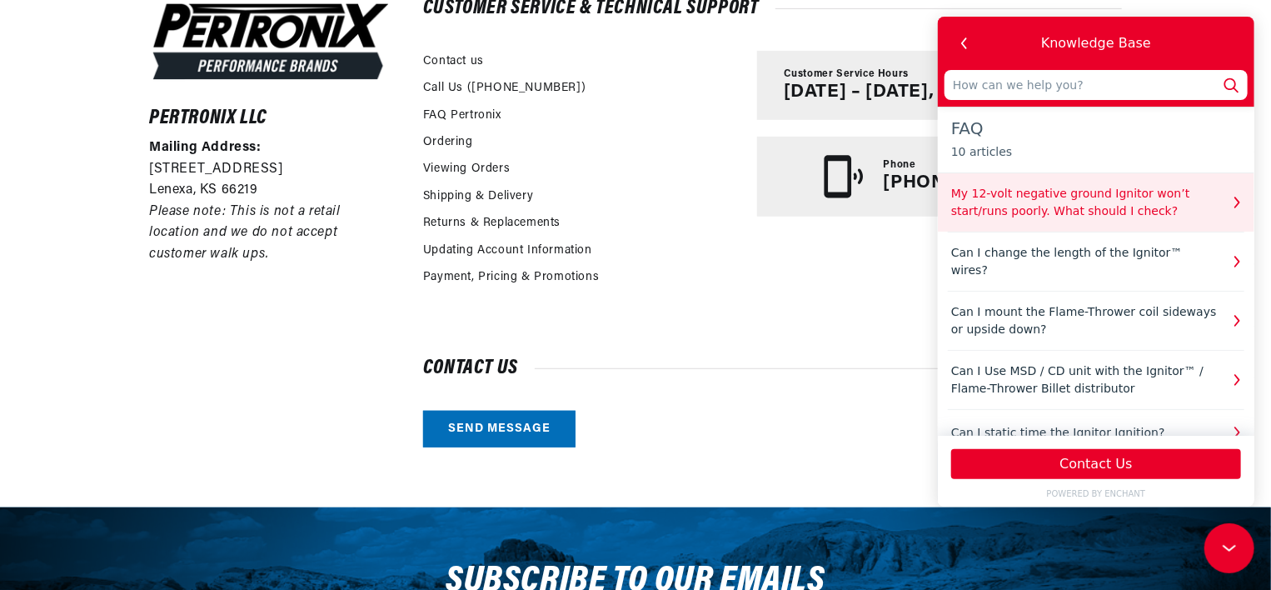
scroll to position [0, 505]
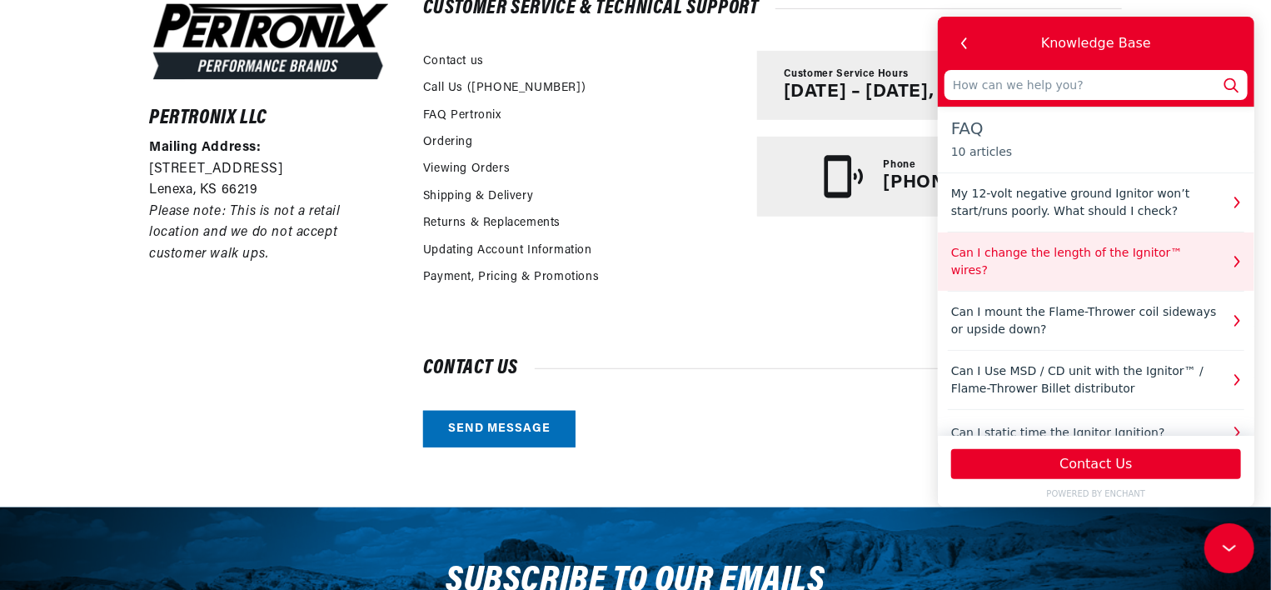
click at [1233, 254] on icon "button" at bounding box center [1236, 262] width 22 height 22
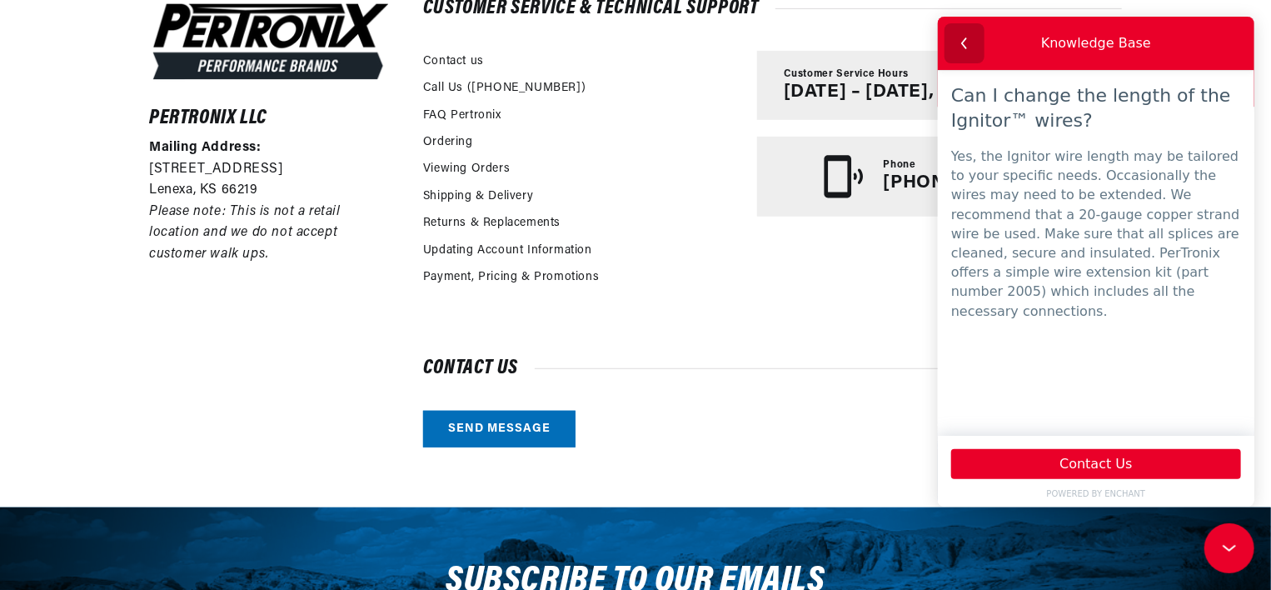
click at [960, 38] on icon "button" at bounding box center [964, 43] width 22 height 22
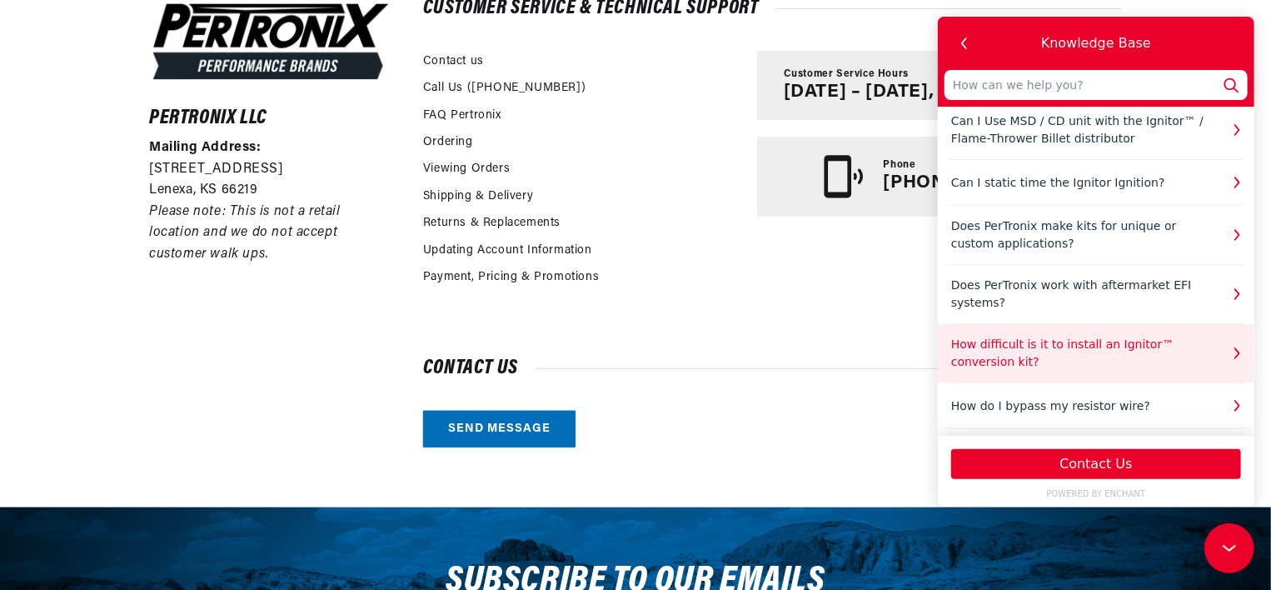
click at [1228, 342] on icon "button" at bounding box center [1236, 353] width 22 height 22
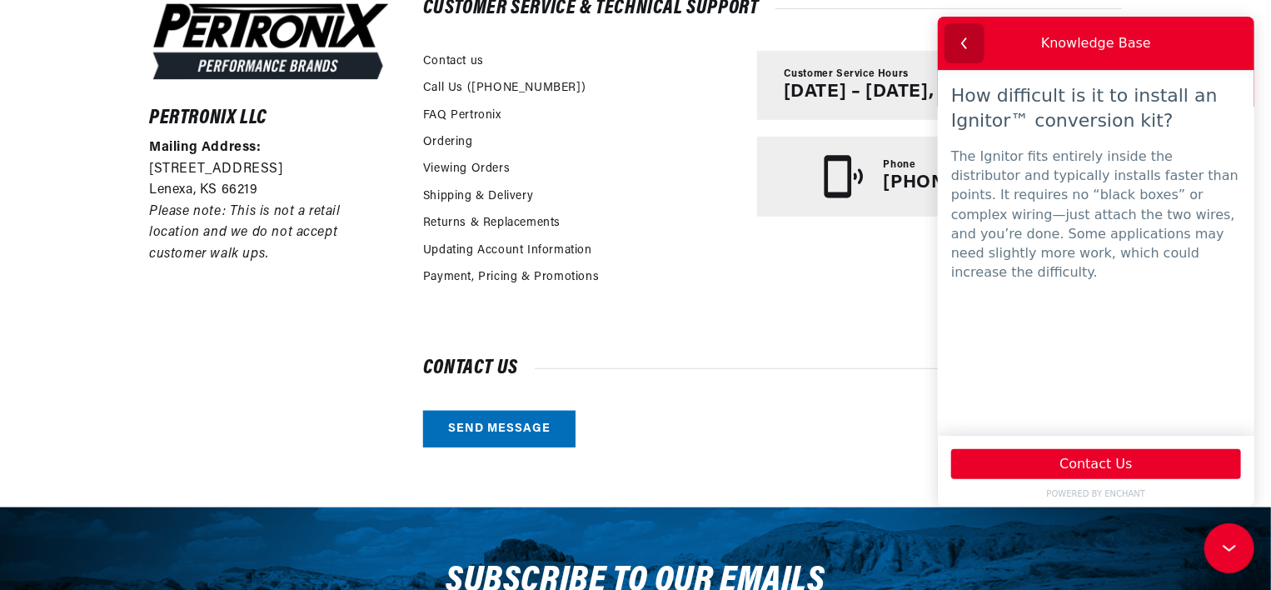
click at [958, 40] on icon "button" at bounding box center [964, 43] width 22 height 22
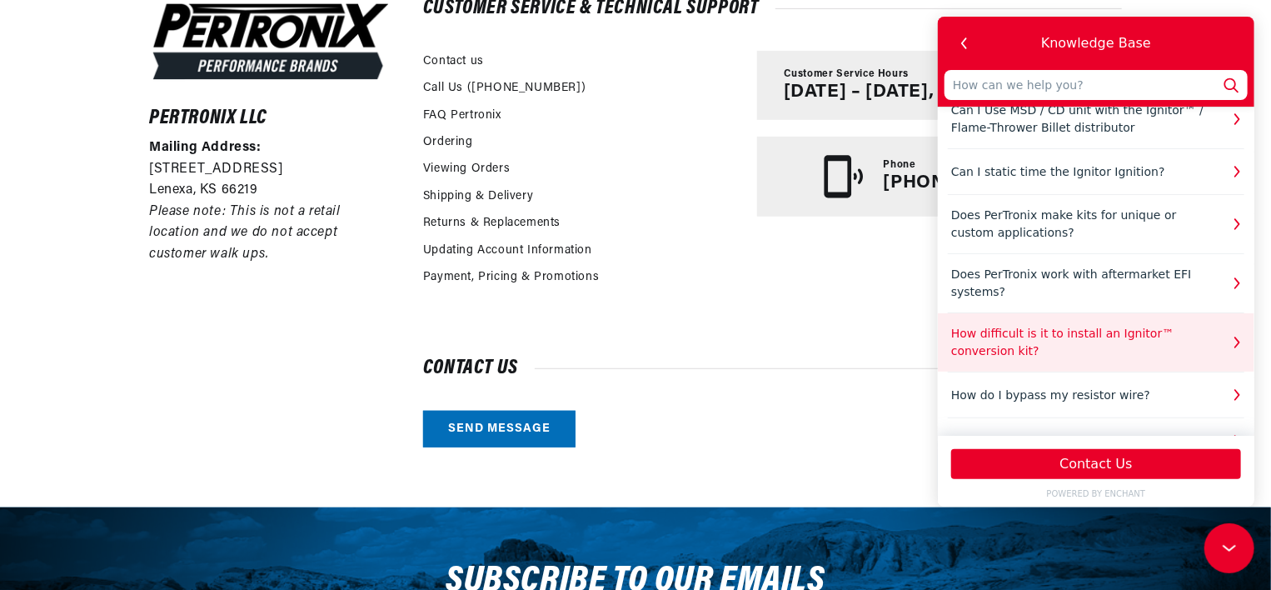
scroll to position [280, 0]
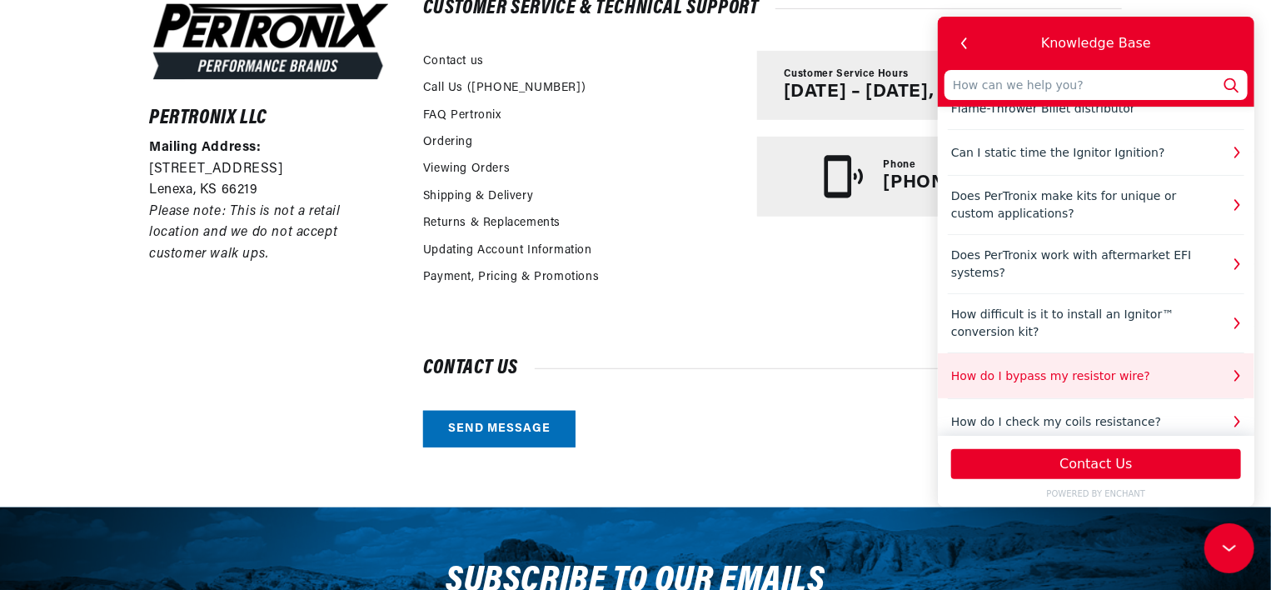
click at [1233, 365] on icon "button" at bounding box center [1236, 376] width 22 height 22
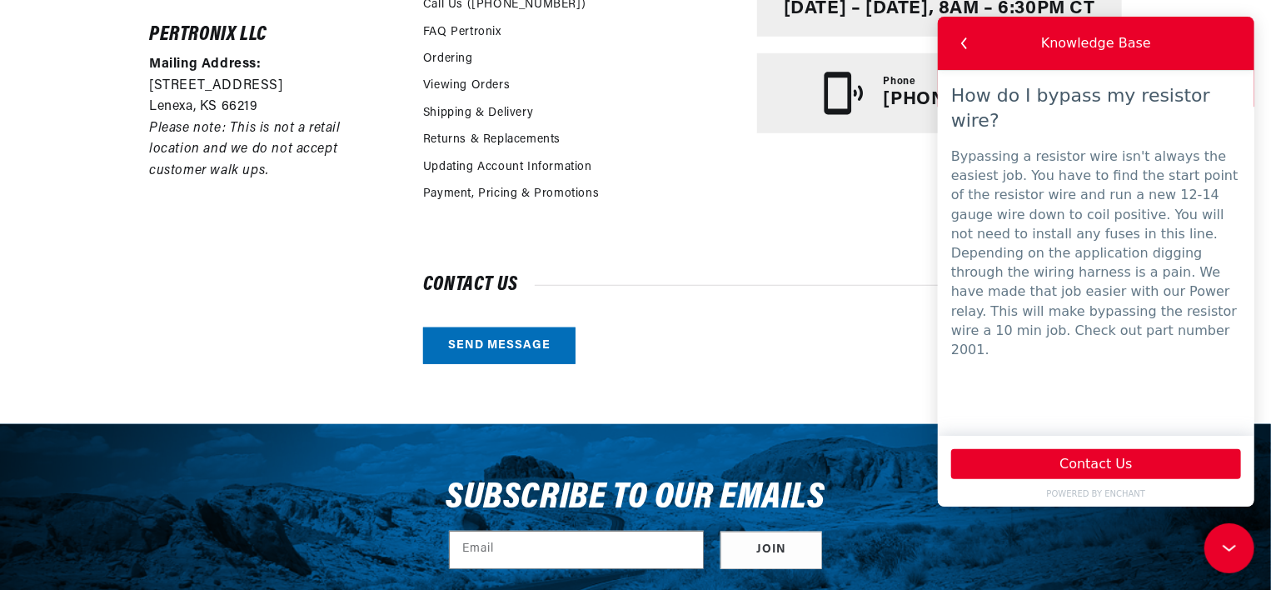
scroll to position [0, 0]
click at [960, 47] on icon "button" at bounding box center [964, 43] width 22 height 22
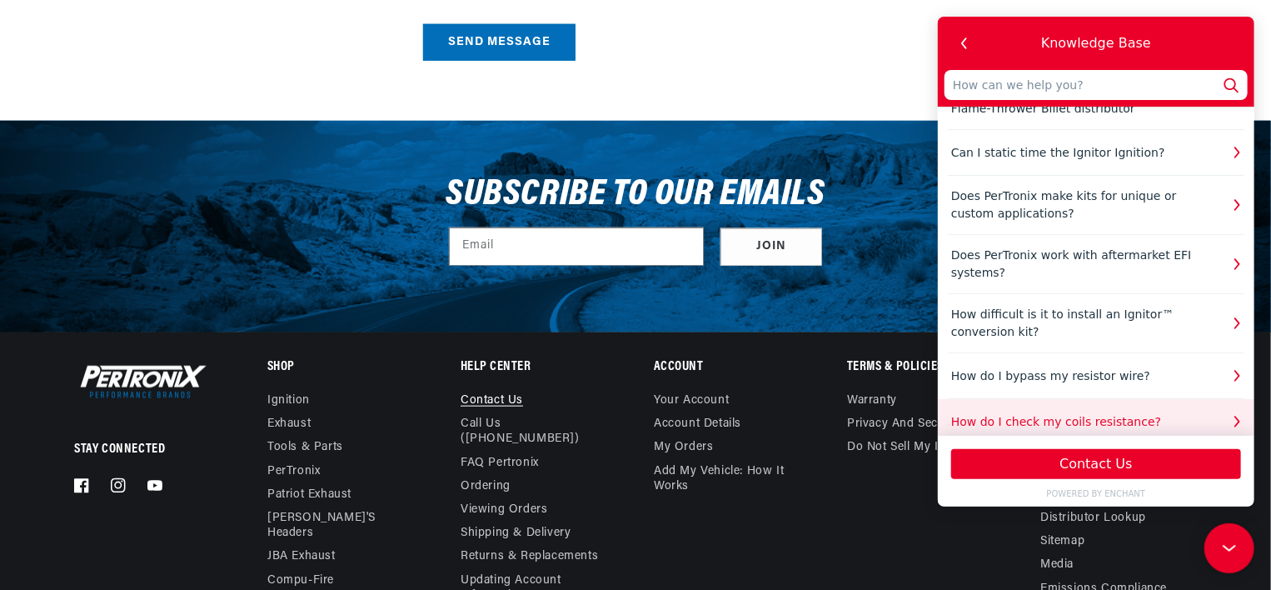
scroll to position [833, 0]
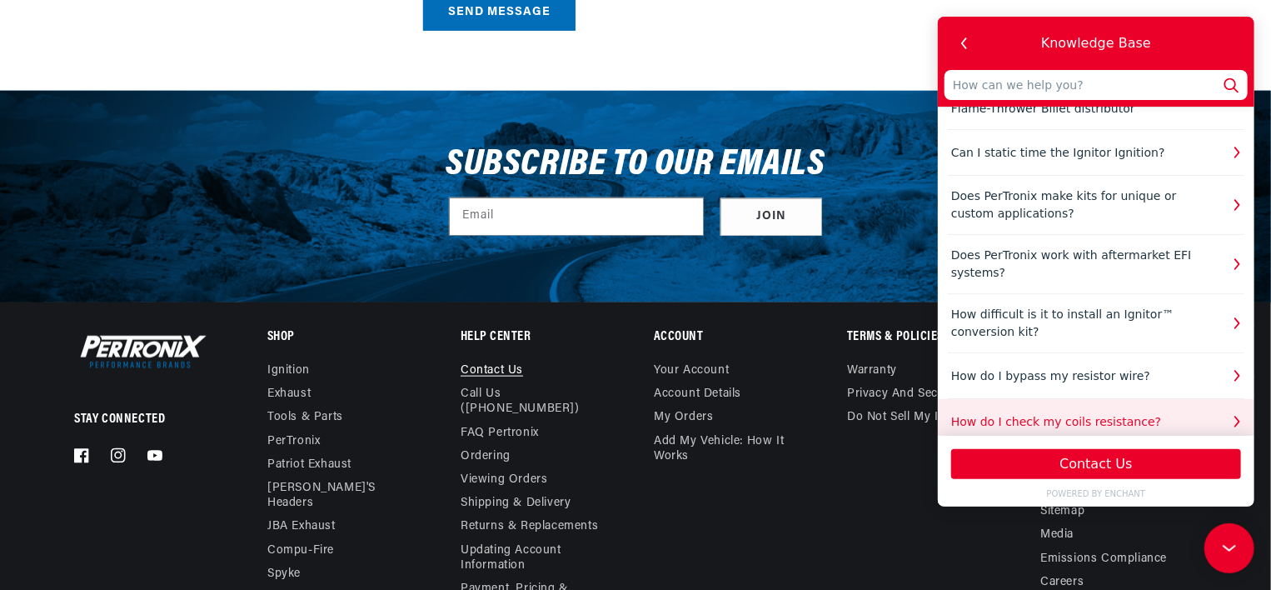
click at [1225, 411] on icon "button" at bounding box center [1236, 422] width 22 height 22
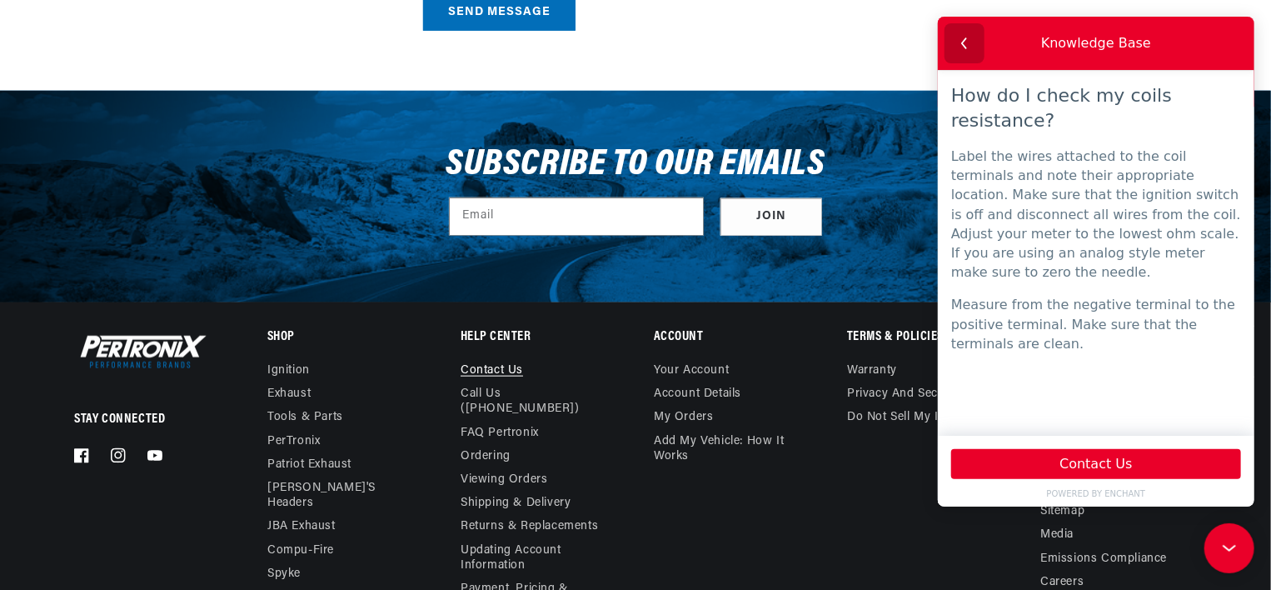
click at [957, 43] on icon "button" at bounding box center [964, 43] width 22 height 22
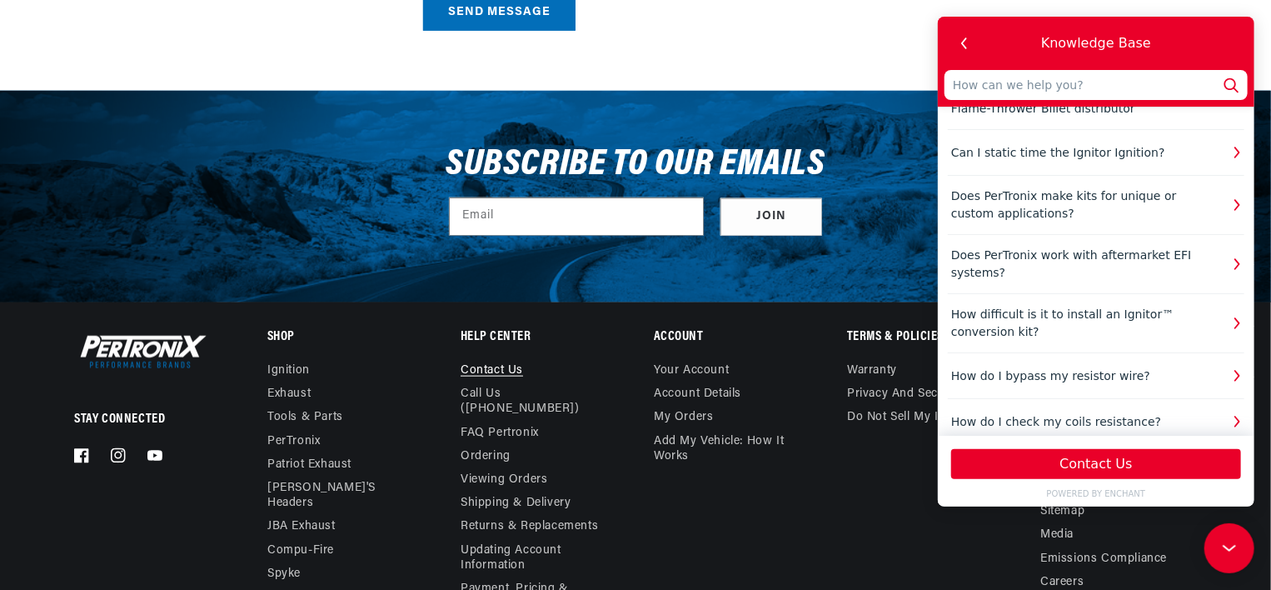
scroll to position [0, 0]
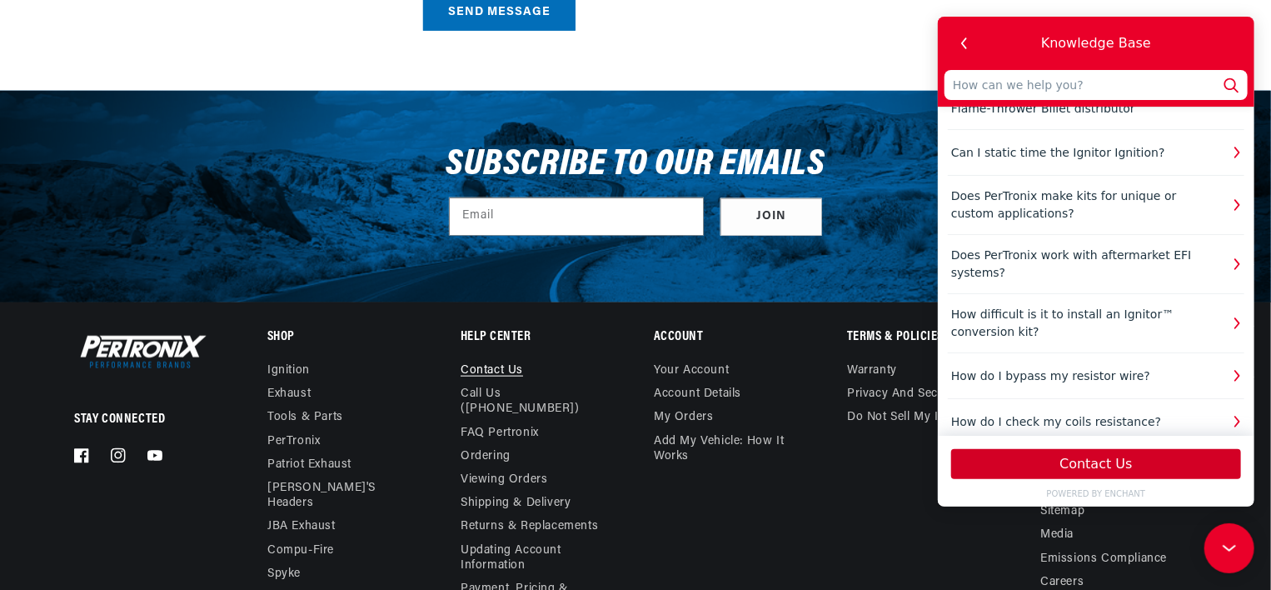
click at [1059, 469] on button "Contact Us" at bounding box center [1095, 464] width 290 height 30
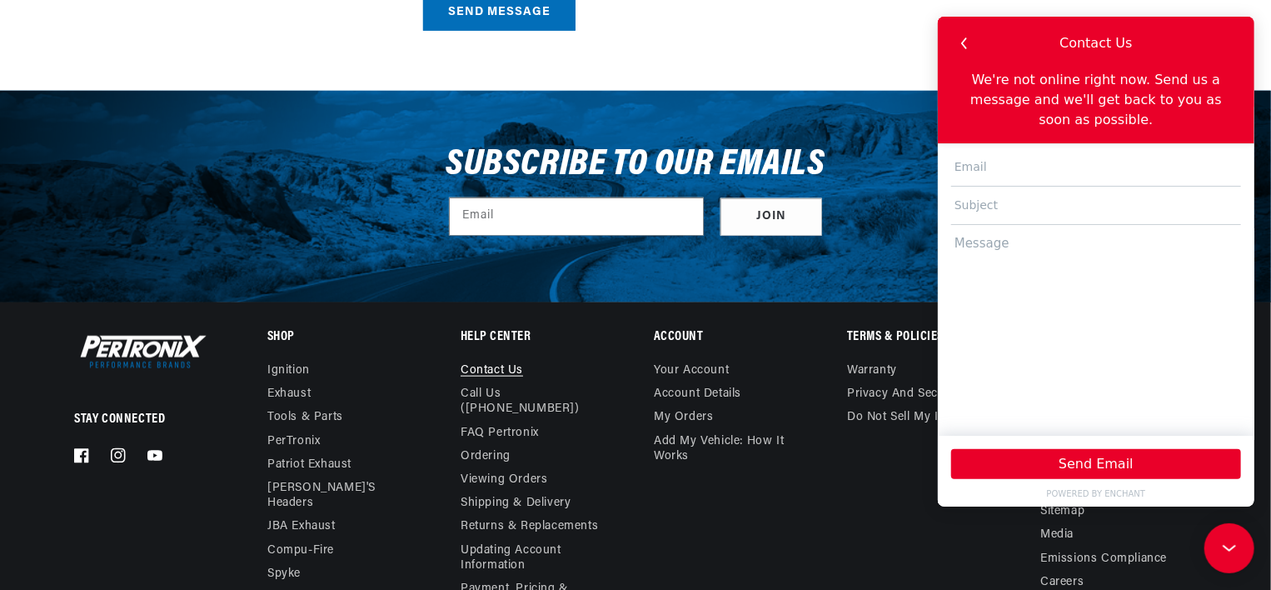
click at [957, 152] on input "text" at bounding box center [1095, 167] width 290 height 38
type input "[PERSON_NAME][EMAIL_ADDRESS][DOMAIN_NAME]"
click at [1005, 197] on input "text" at bounding box center [1095, 206] width 290 height 38
type input "b"
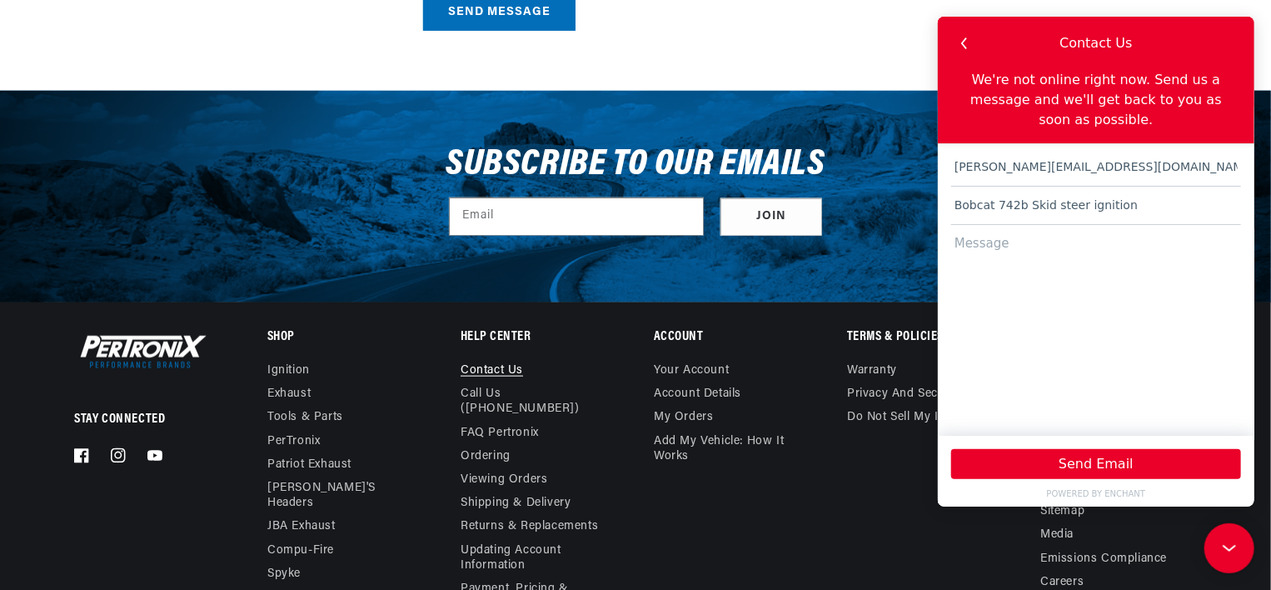
type input "Bobcat 742b Skid steer ignition"
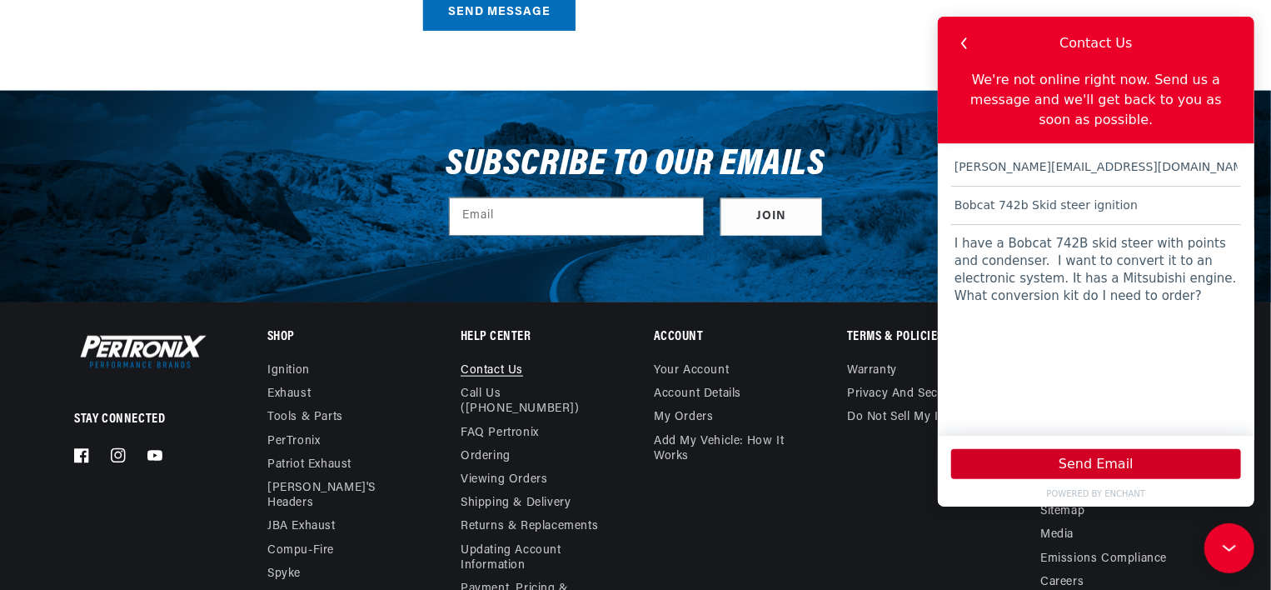
type textarea "I have a Bobcat 742B skid steer with points and condenser. I want to convert it…"
click at [1113, 460] on button "Send Email" at bounding box center [1095, 464] width 290 height 30
